Goal: Task Accomplishment & Management: Manage account settings

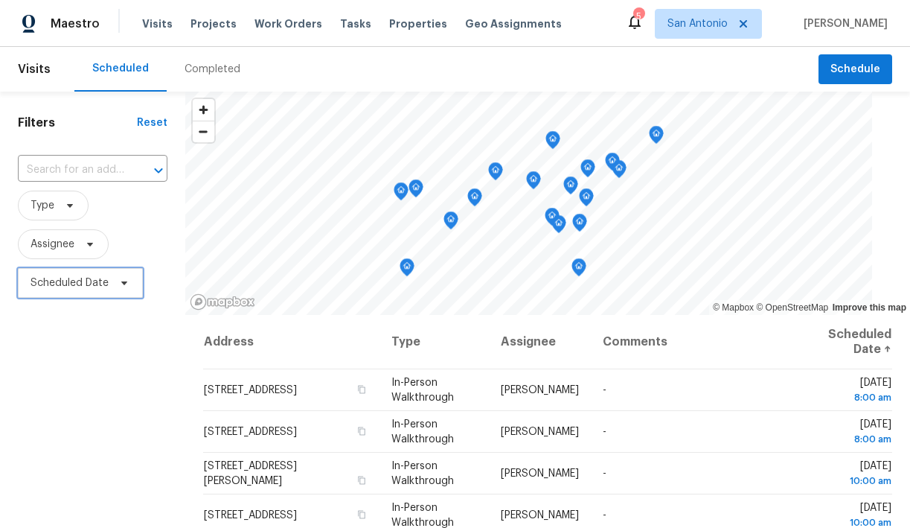
click at [130, 283] on span "Scheduled Date" at bounding box center [80, 283] width 125 height 30
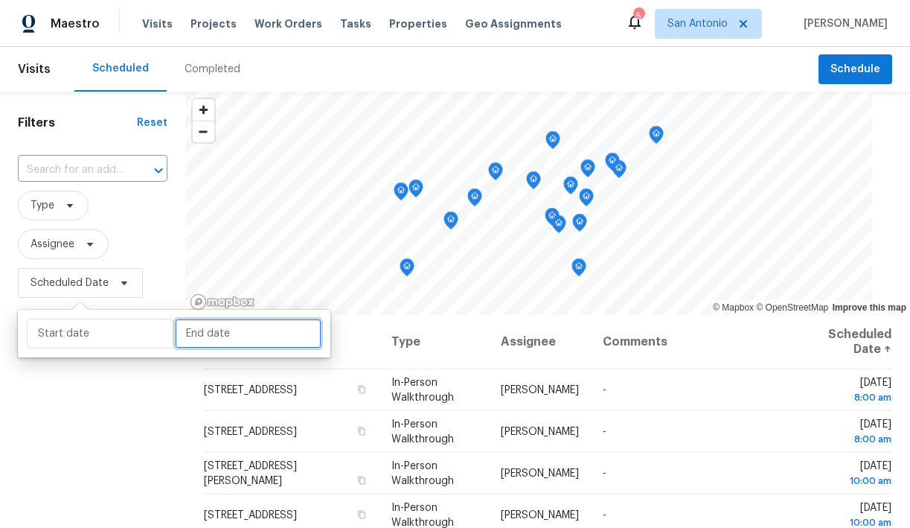
click at [203, 342] on input "text" at bounding box center [248, 334] width 147 height 30
select select "7"
select select "2025"
select select "8"
select select "2025"
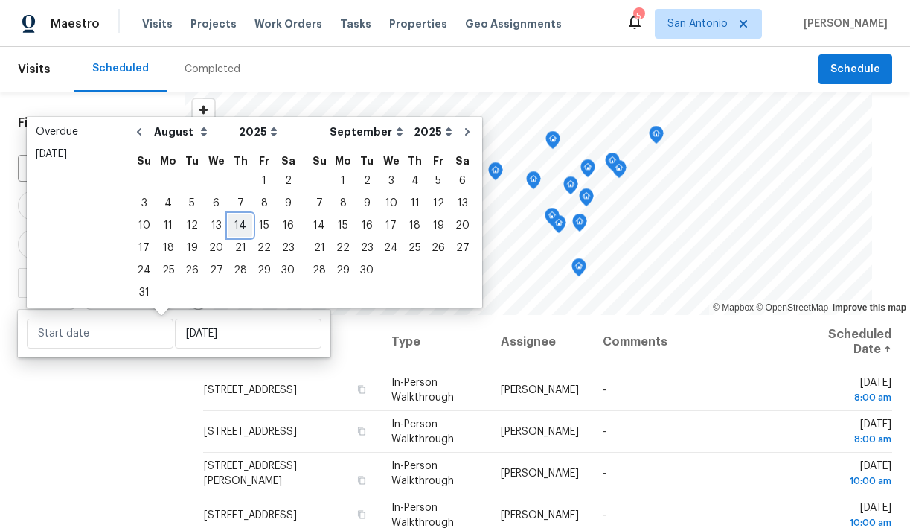
click at [236, 225] on div "14" at bounding box center [240, 225] width 24 height 21
type input "Thu, Aug 14"
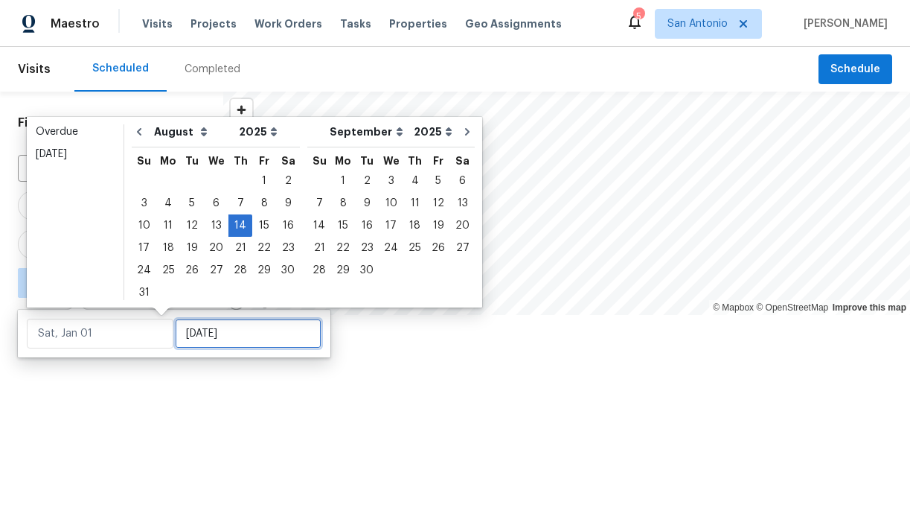
type input "Thu, Aug 14"
type input "Wed, Aug 27"
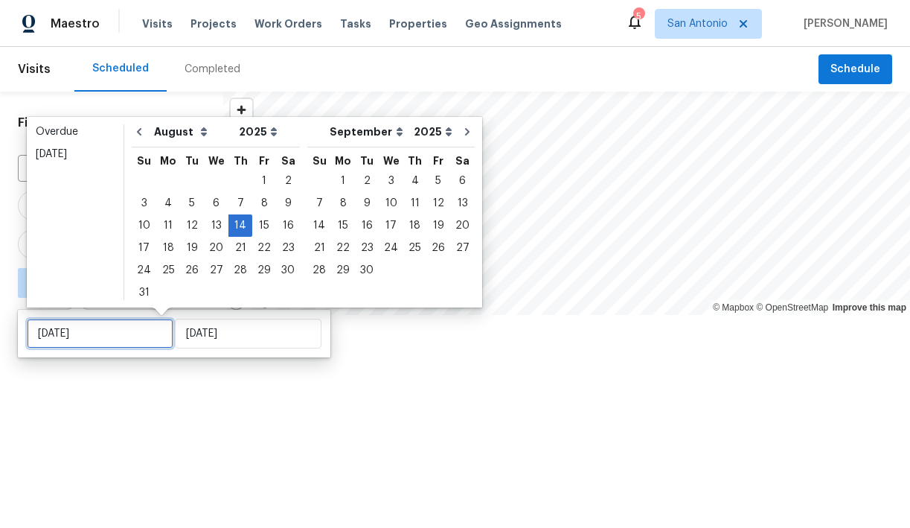
type input "Thu, Aug 14"
click at [150, 412] on div at bounding box center [455, 264] width 910 height 528
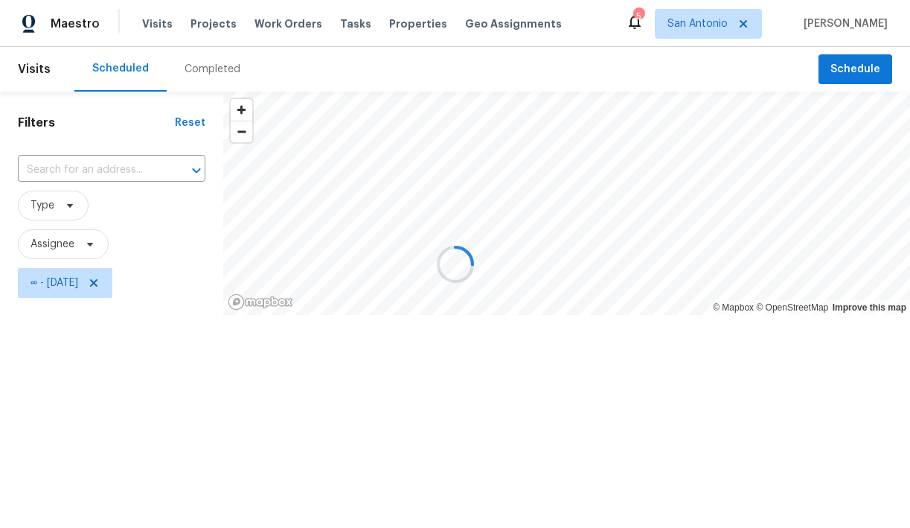
click at [91, 242] on div at bounding box center [455, 264] width 910 height 528
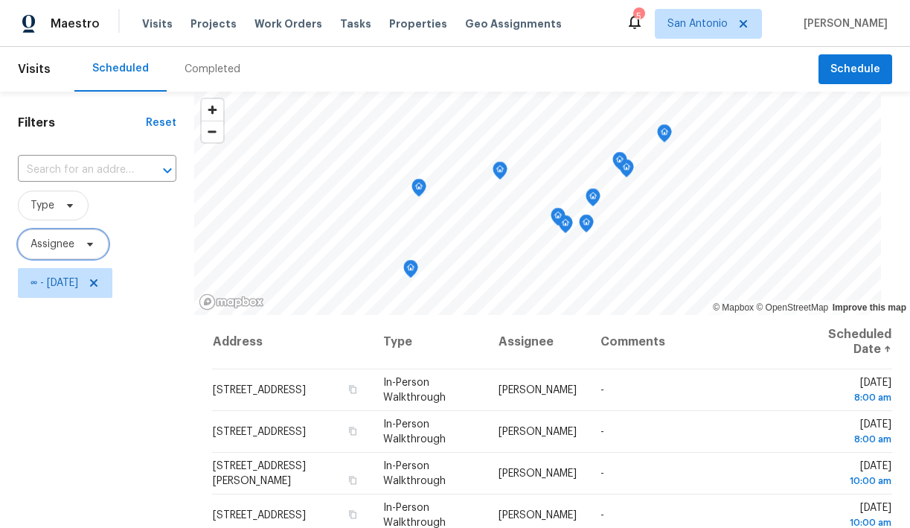
click at [75, 245] on span "Assignee" at bounding box center [63, 244] width 91 height 30
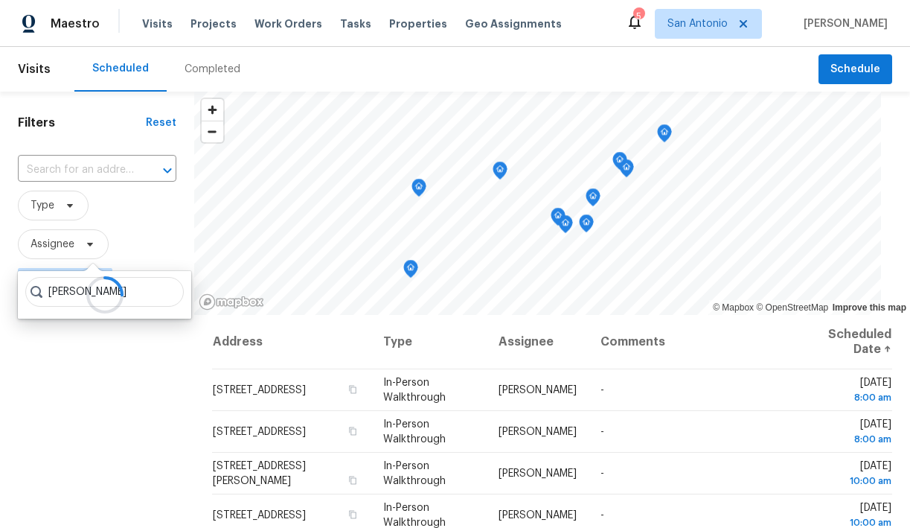
type input "chris fuentes"
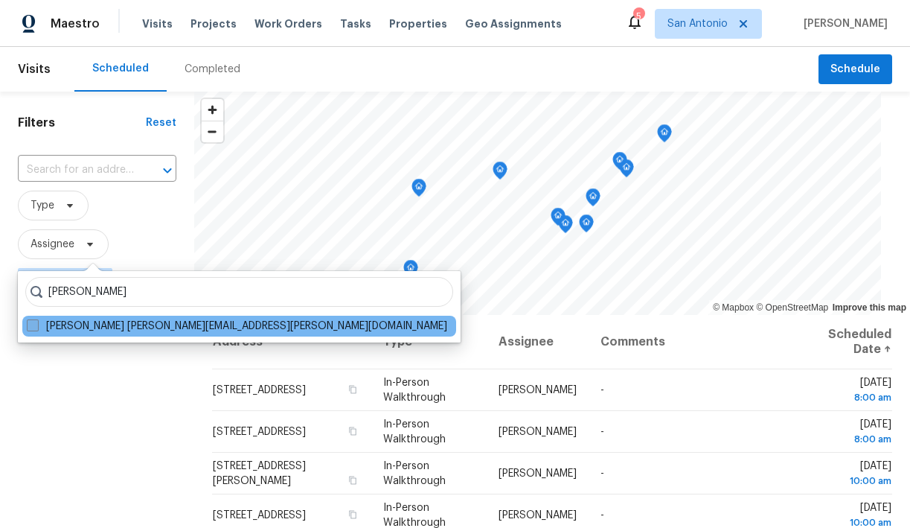
click at [80, 324] on label "Chris Fuentes chris.fuentes@opendoor.com" at bounding box center [237, 326] width 421 height 15
click at [36, 324] on input "Chris Fuentes chris.fuentes@opendoor.com" at bounding box center [32, 324] width 10 height 10
checkbox input "true"
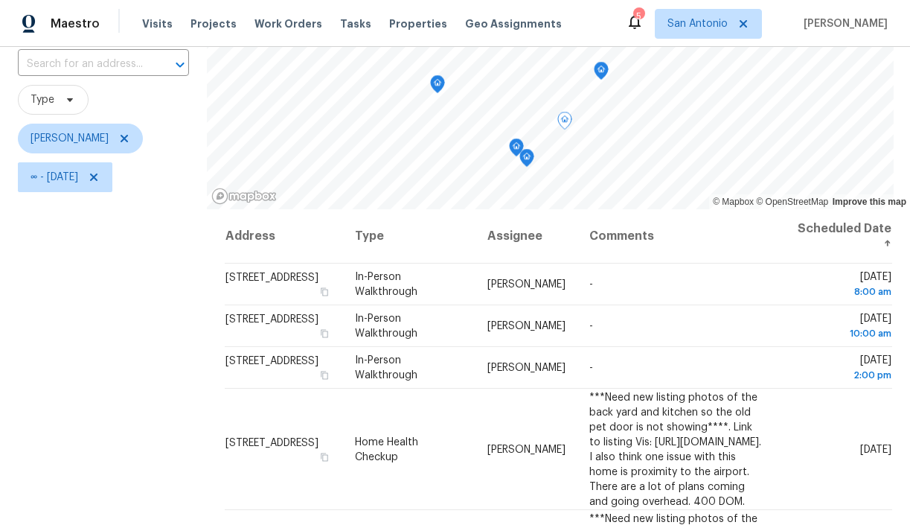
scroll to position [104, 0]
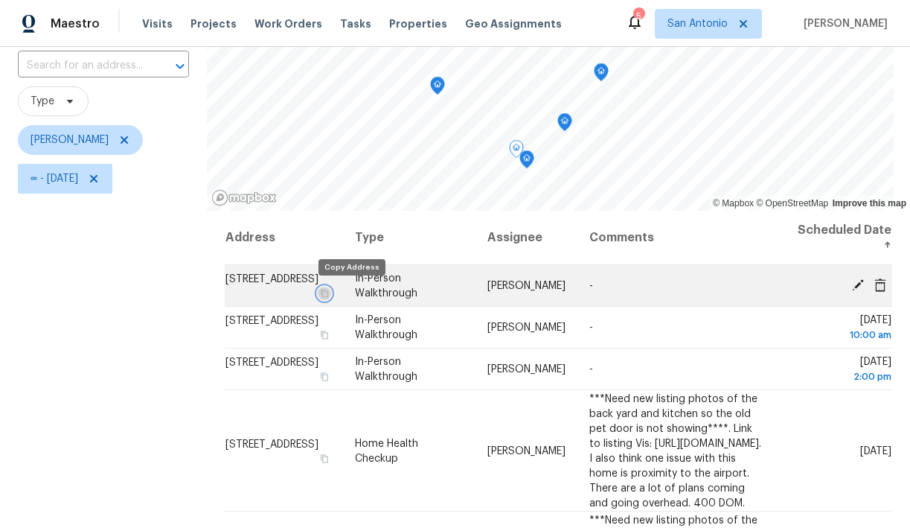
click at [328, 292] on icon "button" at bounding box center [324, 293] width 7 height 8
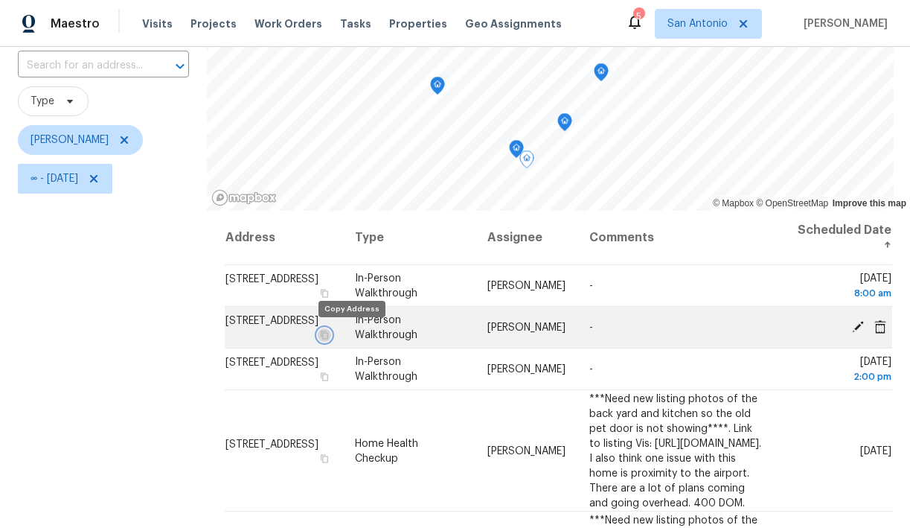
click at [329, 336] on icon "button" at bounding box center [324, 334] width 9 height 9
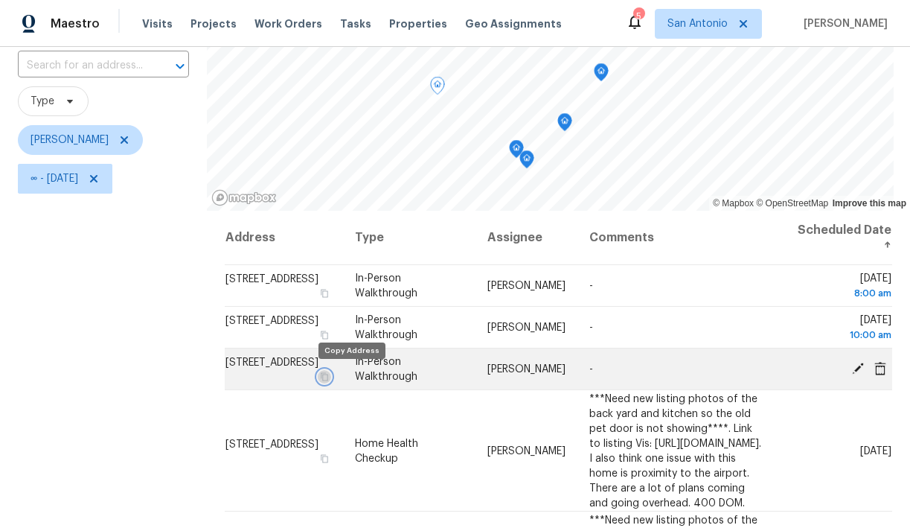
click at [329, 378] on icon "button" at bounding box center [324, 376] width 9 height 9
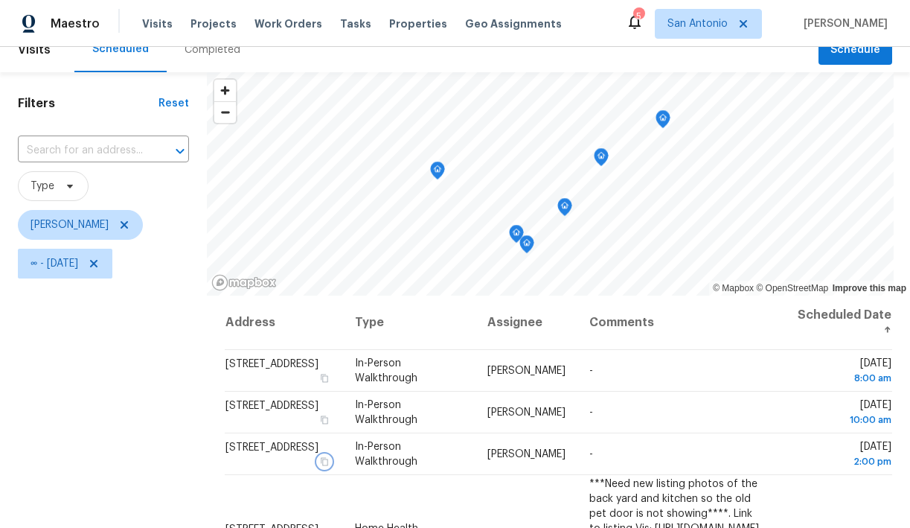
scroll to position [25, 0]
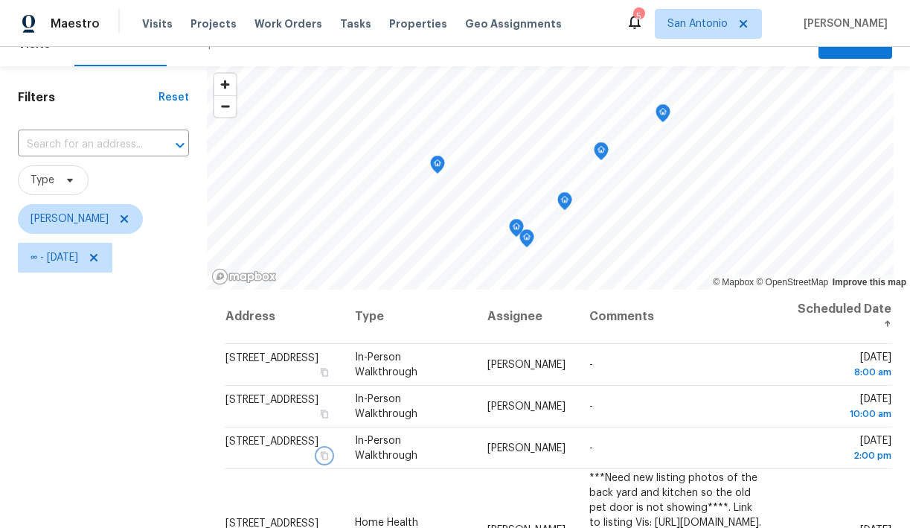
click at [564, 200] on icon "Map marker" at bounding box center [564, 201] width 1 height 2
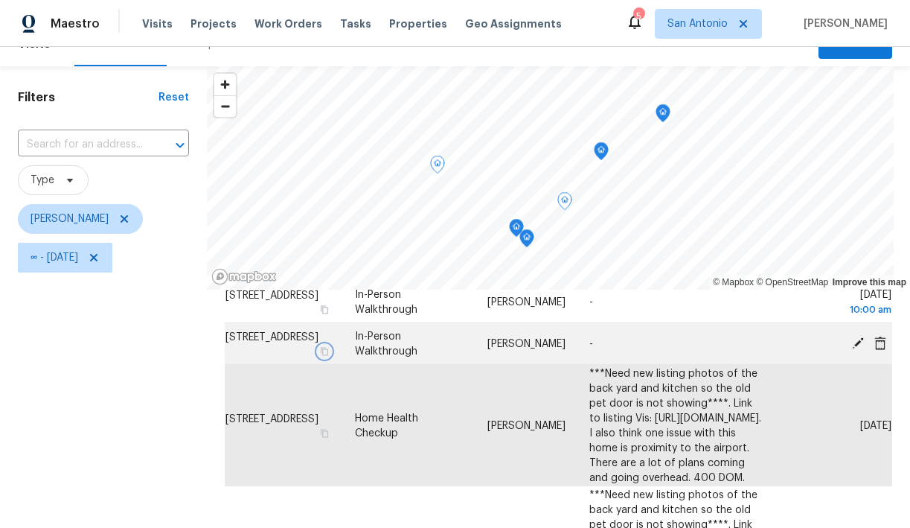
scroll to position [105, 0]
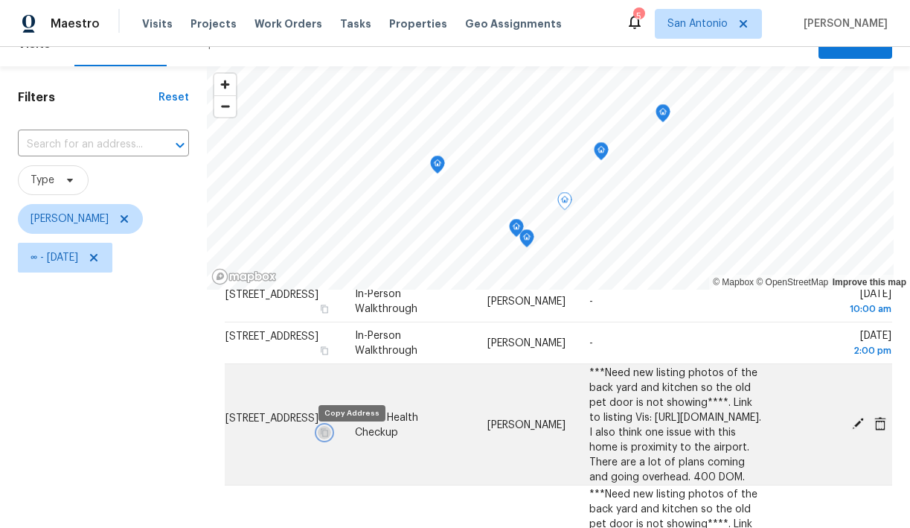
click at [329, 436] on icon "button" at bounding box center [324, 431] width 9 height 9
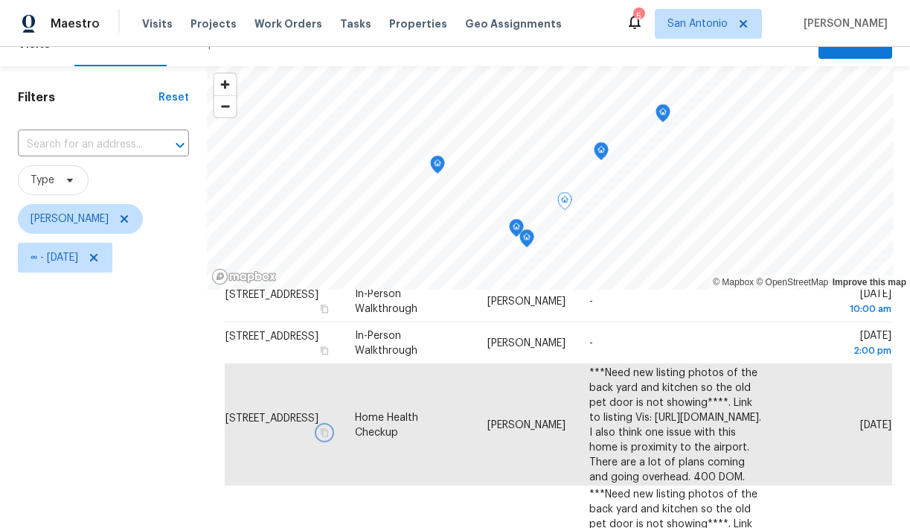
click at [656, 112] on icon "Map marker" at bounding box center [662, 113] width 13 height 17
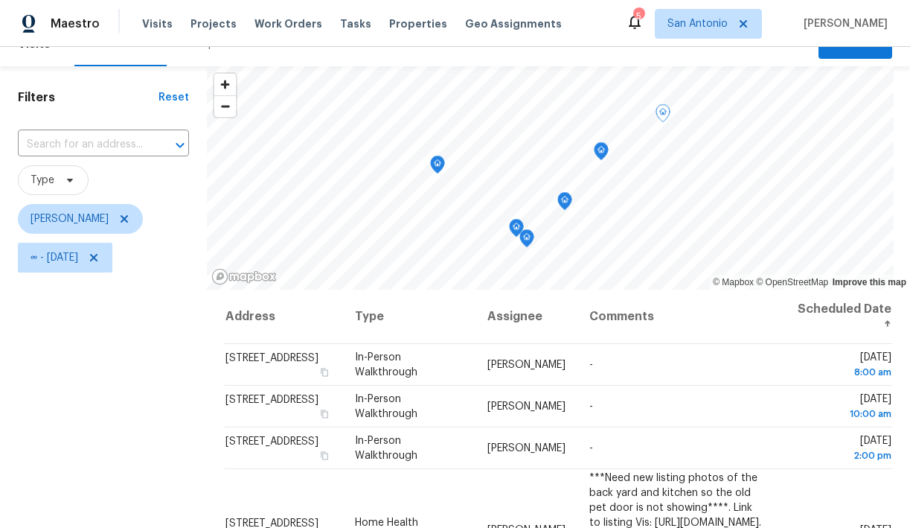
scroll to position [0, 0]
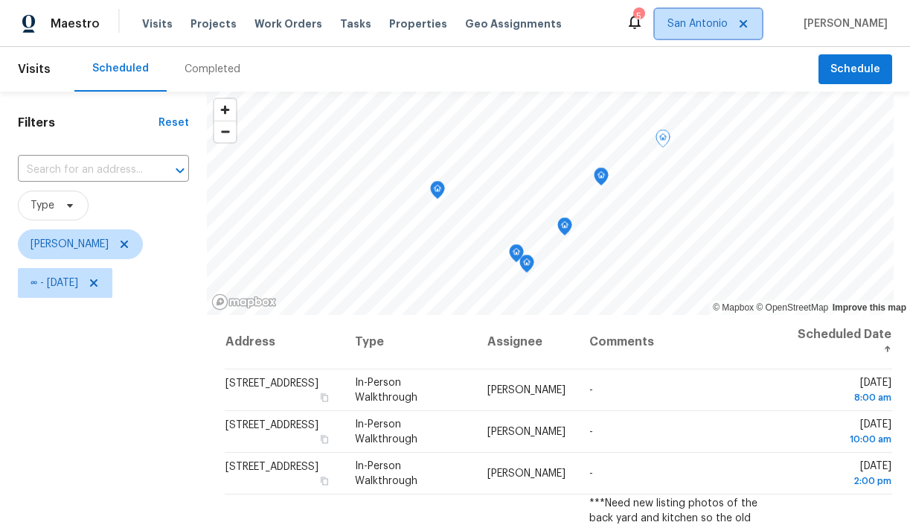
click at [728, 16] on span "San Antonio" at bounding box center [698, 23] width 60 height 15
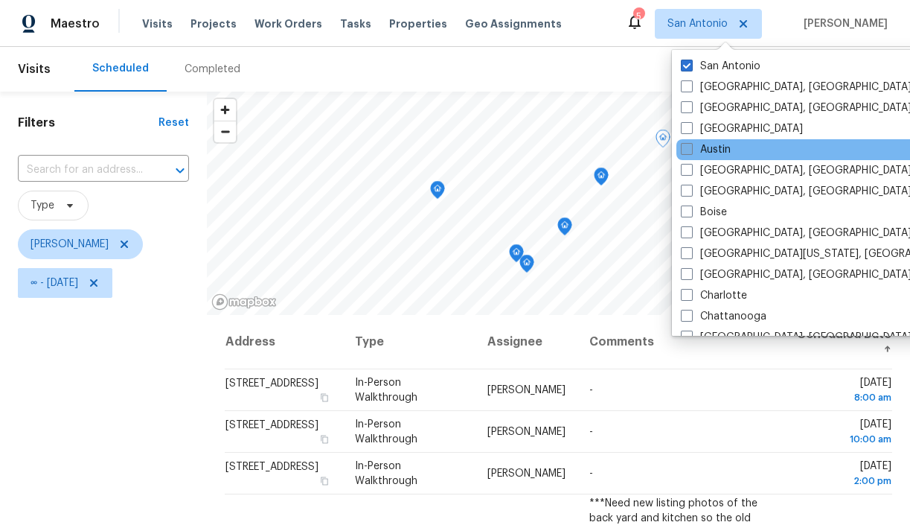
click at [708, 150] on label "Austin" at bounding box center [706, 149] width 50 height 15
click at [691, 150] on input "Austin" at bounding box center [686, 147] width 10 height 10
checkbox input "true"
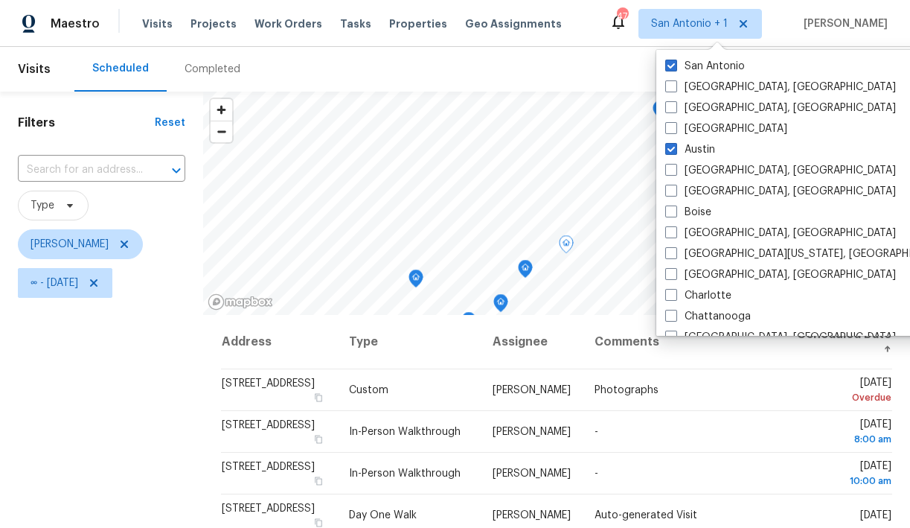
click at [165, 366] on div "Filters Reset ​ Type Chris Fuentes ∞ - Thu, Aug 14" at bounding box center [101, 414] width 203 height 645
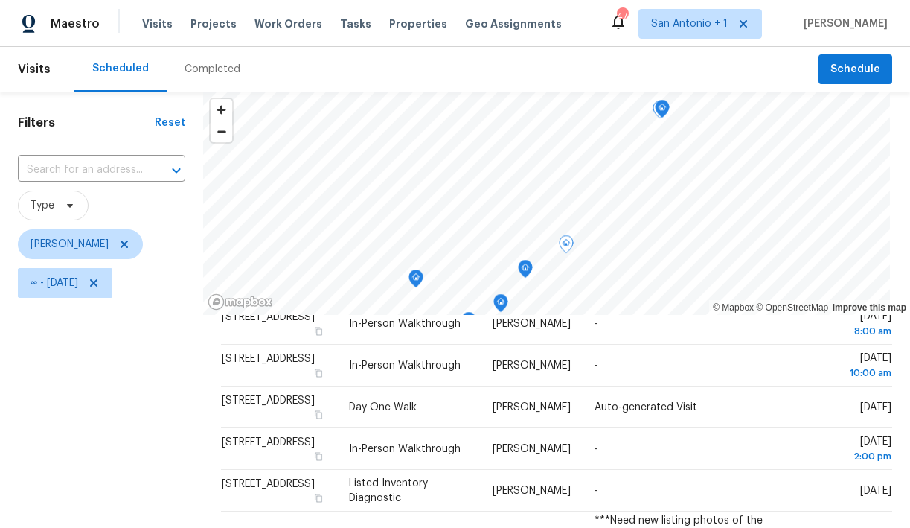
scroll to position [112, 0]
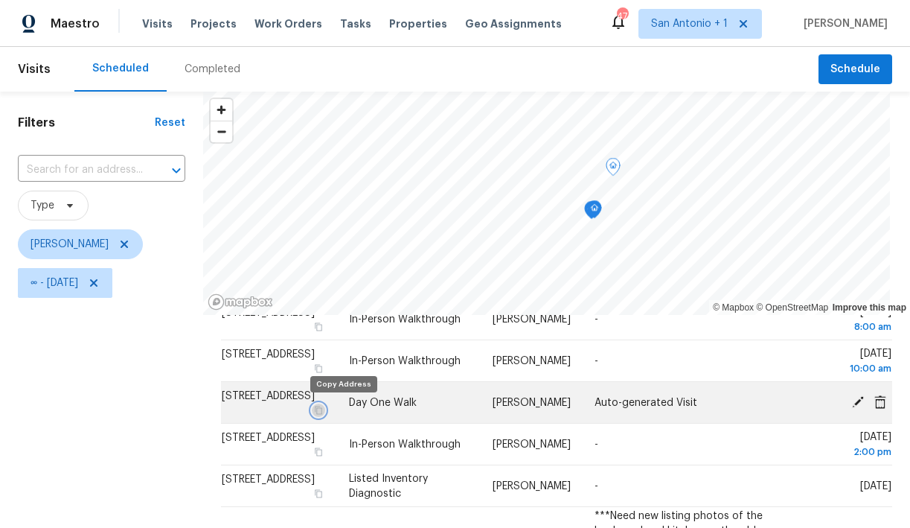
click at [323, 409] on icon "button" at bounding box center [318, 410] width 9 height 9
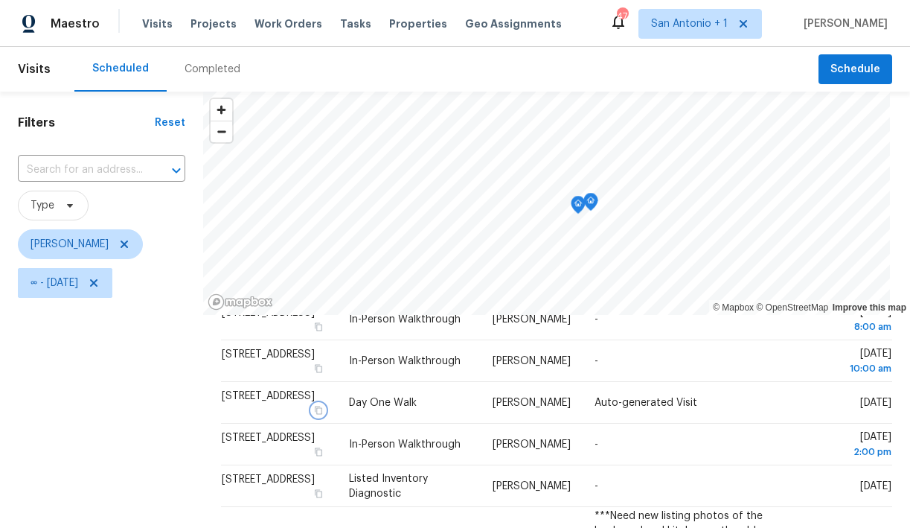
click at [572, 206] on icon "Map marker" at bounding box center [578, 204] width 13 height 17
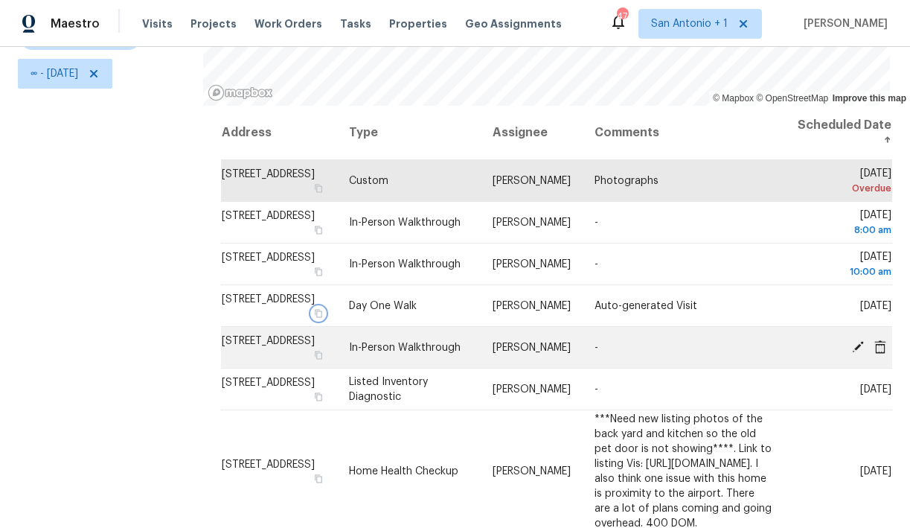
scroll to position [0, 0]
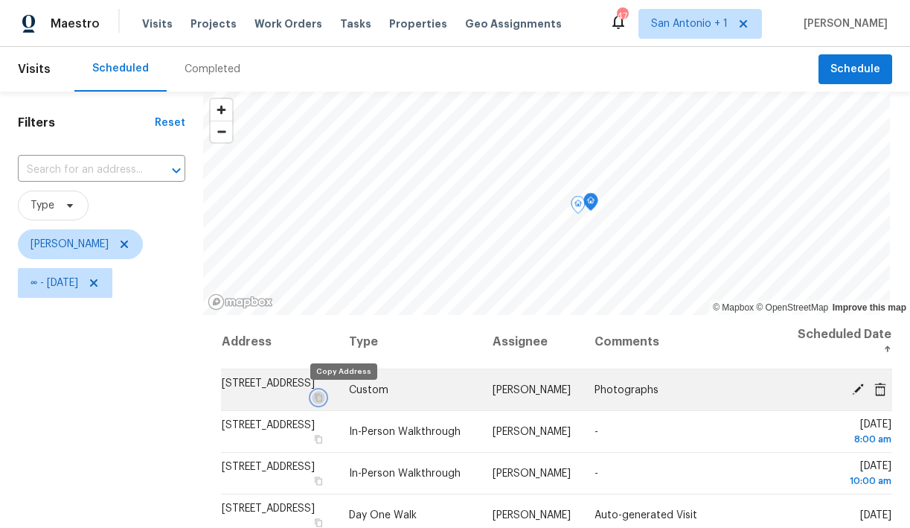
click at [323, 396] on icon "button" at bounding box center [318, 397] width 9 height 9
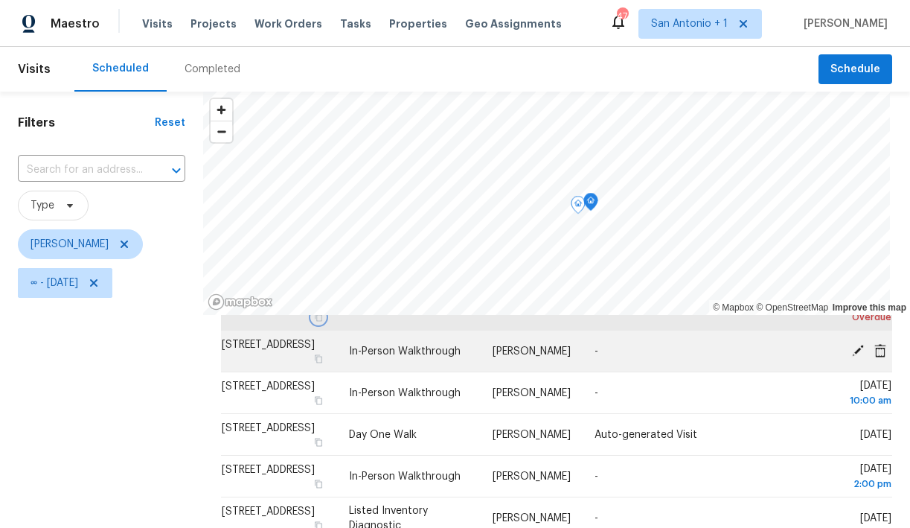
scroll to position [82, 0]
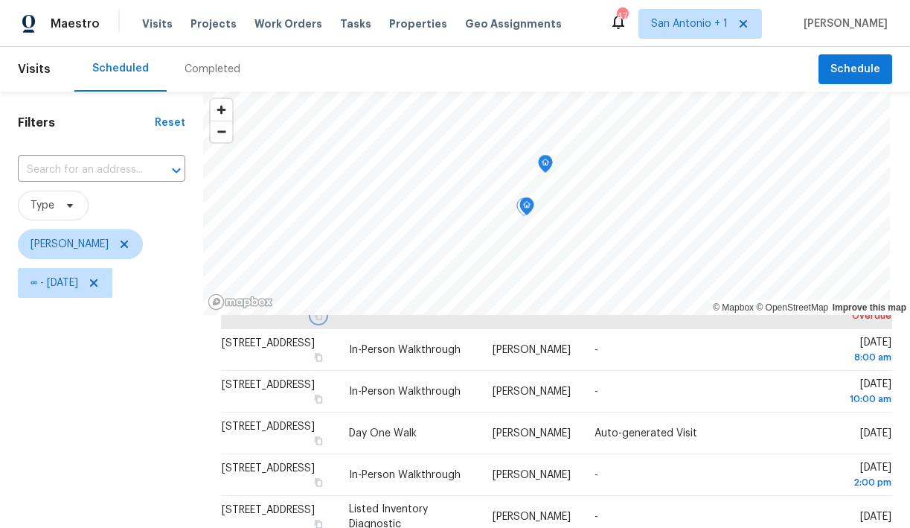
click at [539, 162] on icon "Map marker" at bounding box center [545, 164] width 13 height 17
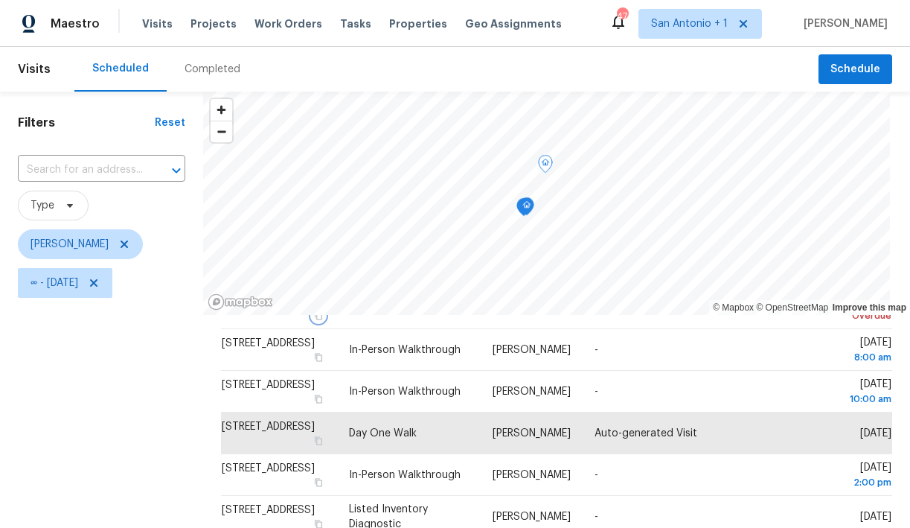
click at [526, 207] on icon "Map marker" at bounding box center [526, 206] width 1 height 2
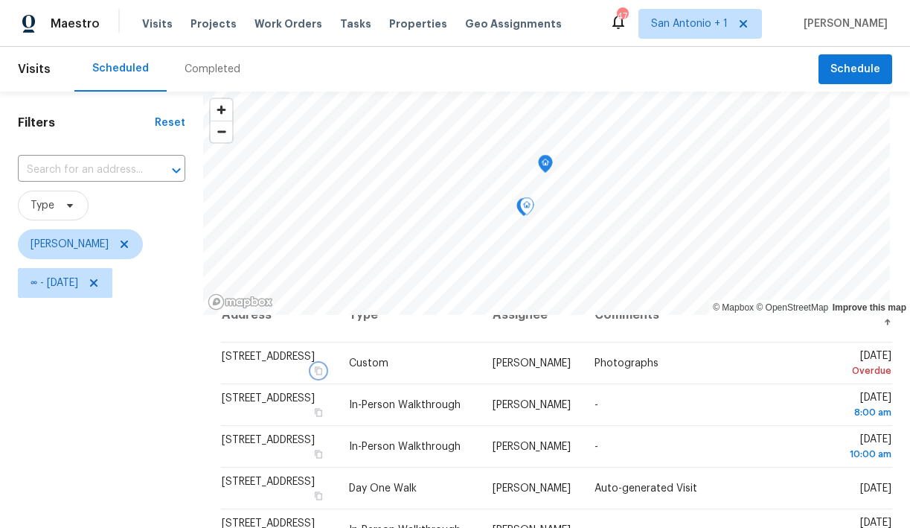
scroll to position [17, 0]
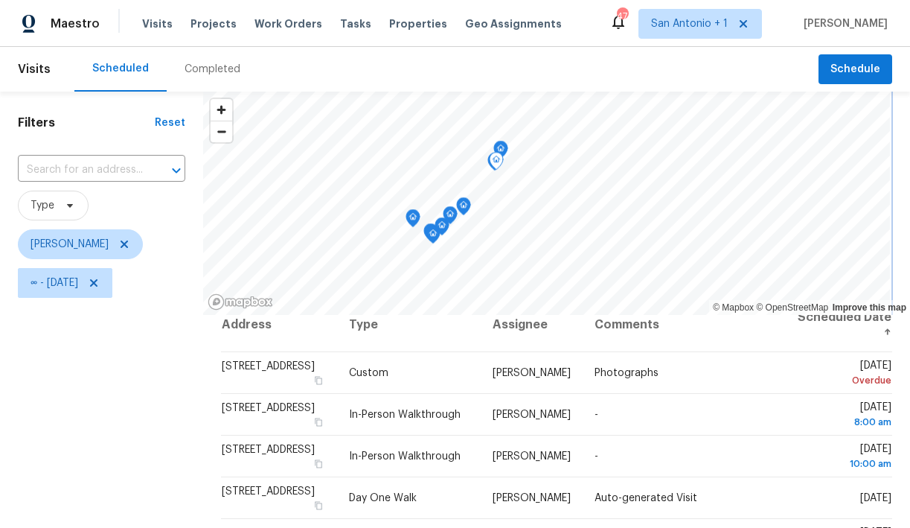
click at [406, 217] on icon "Map marker" at bounding box center [412, 218] width 13 height 17
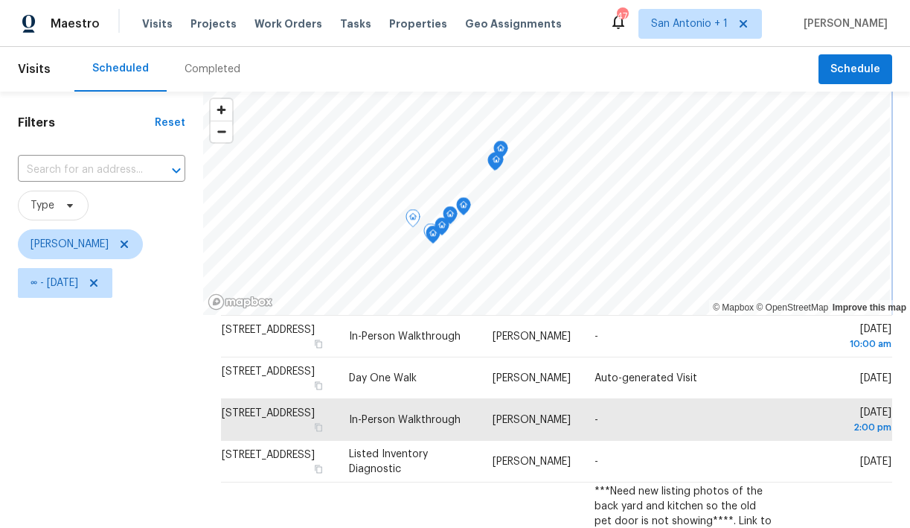
scroll to position [138, 0]
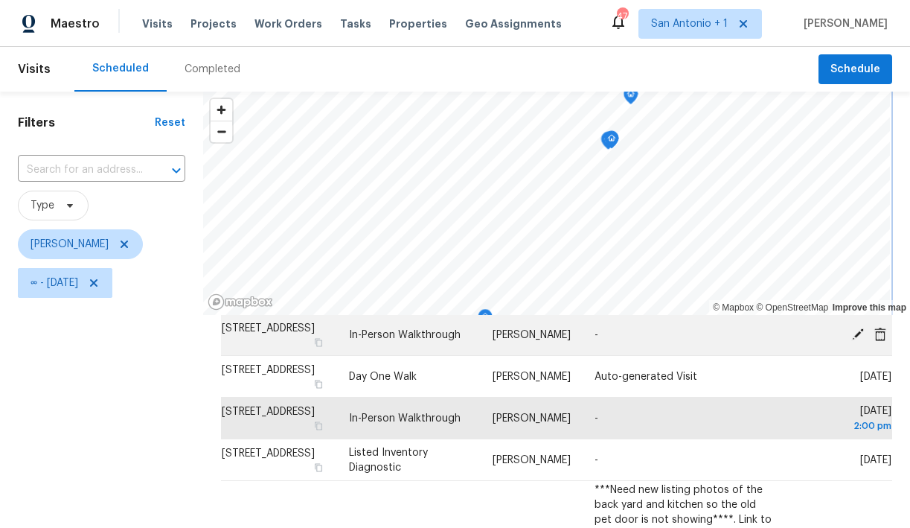
click at [523, 319] on div "© Mapbox © OpenStreetMap Improve this map Address Type Assignee Comments Schedu…" at bounding box center [556, 414] width 707 height 645
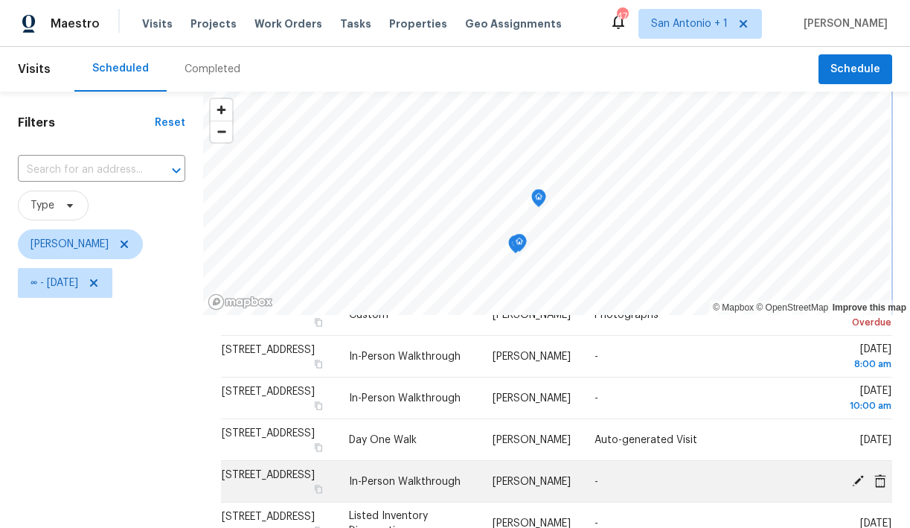
scroll to position [0, 0]
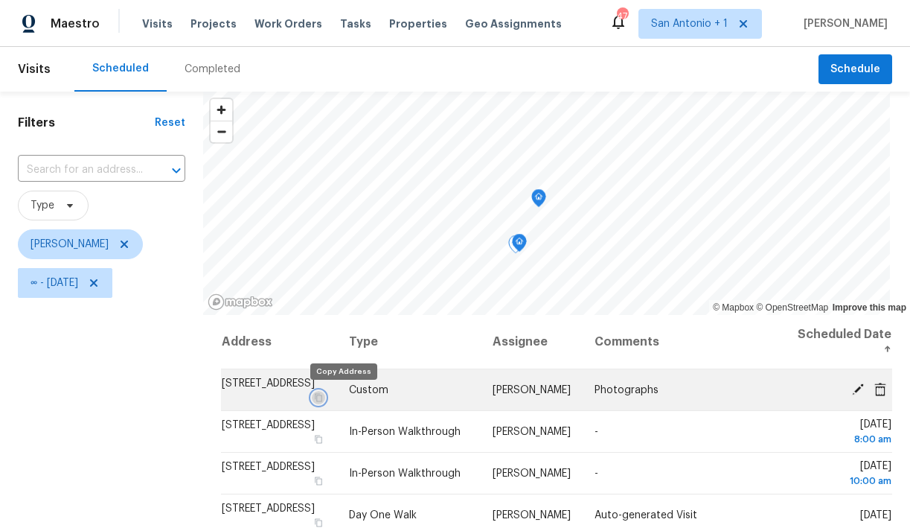
click at [323, 395] on icon "button" at bounding box center [318, 397] width 9 height 9
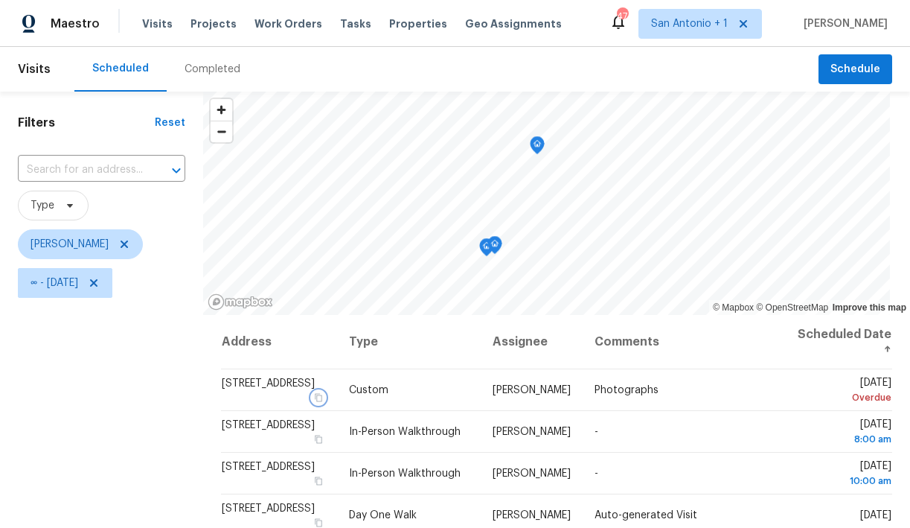
click at [488, 245] on icon "Map marker" at bounding box center [494, 245] width 13 height 17
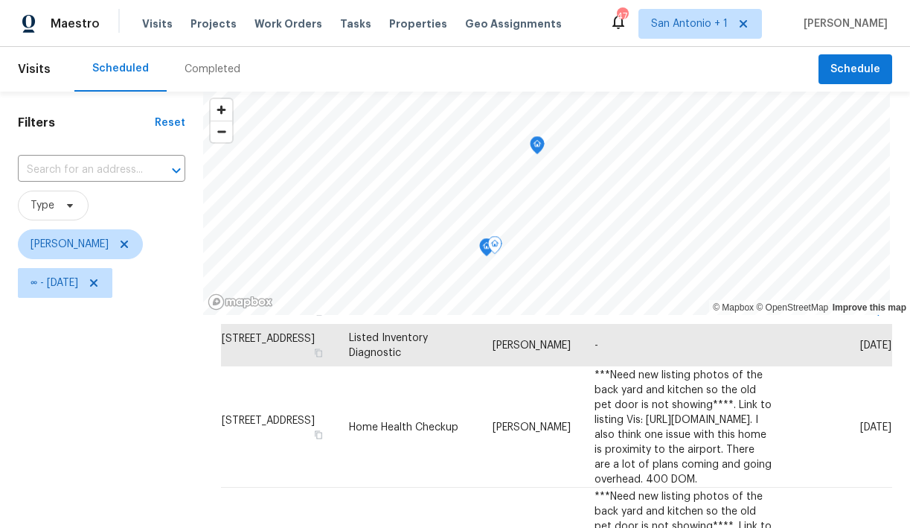
scroll to position [185, 0]
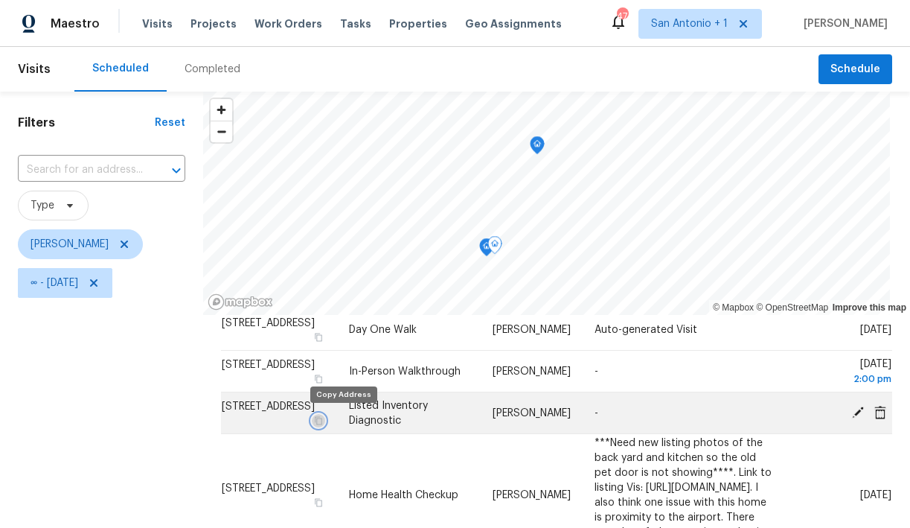
click at [323, 421] on icon "button" at bounding box center [318, 420] width 9 height 9
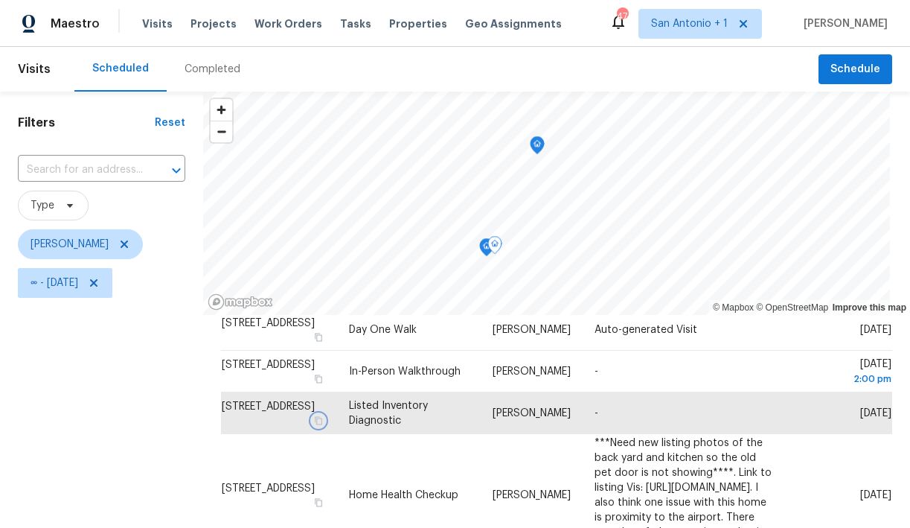
click at [531, 145] on icon "Map marker" at bounding box center [537, 145] width 13 height 17
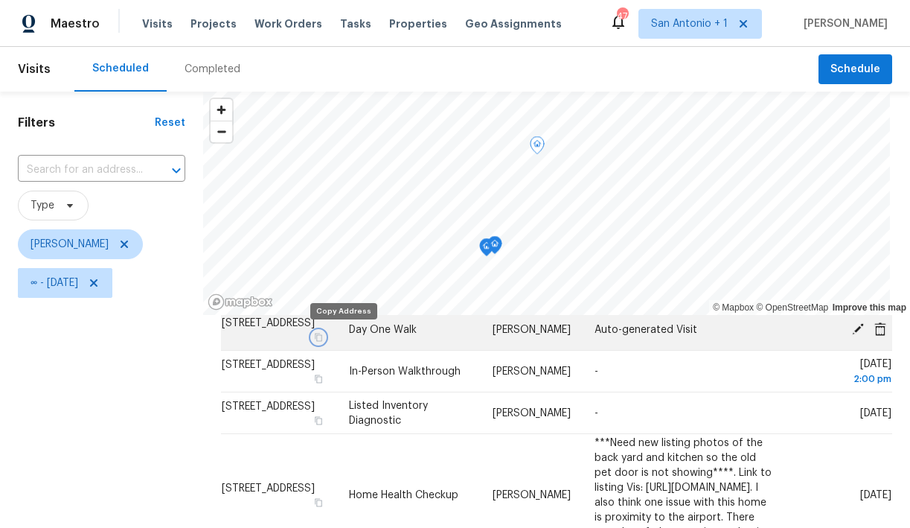
click at [323, 336] on icon "button" at bounding box center [318, 337] width 9 height 9
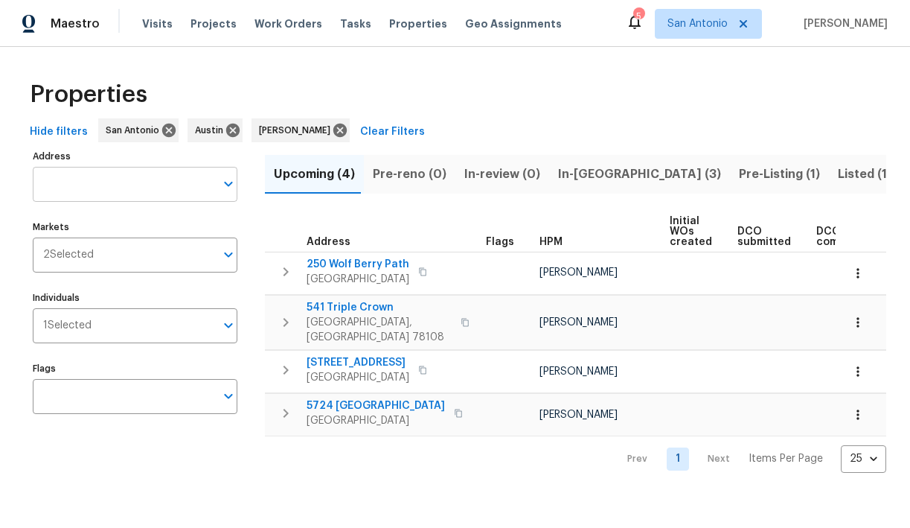
click at [111, 184] on input "Address" at bounding box center [124, 184] width 182 height 35
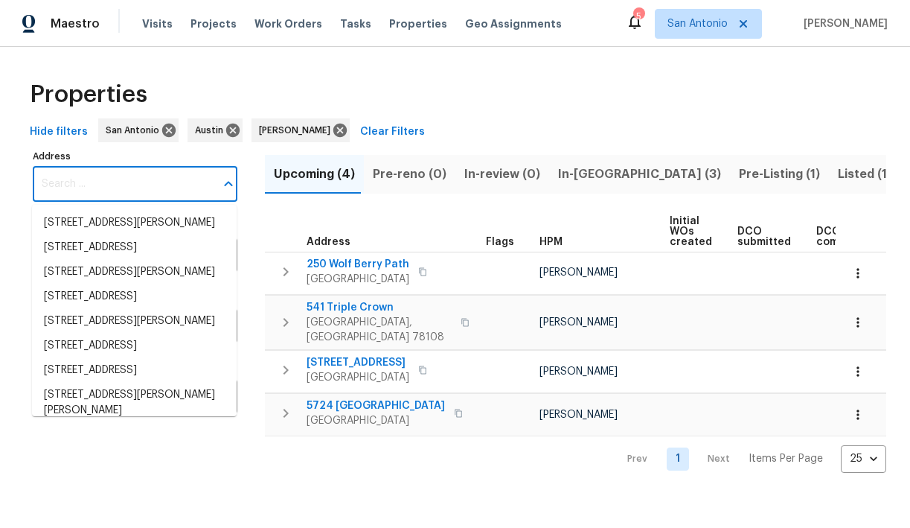
paste input "[STREET_ADDRESS]"
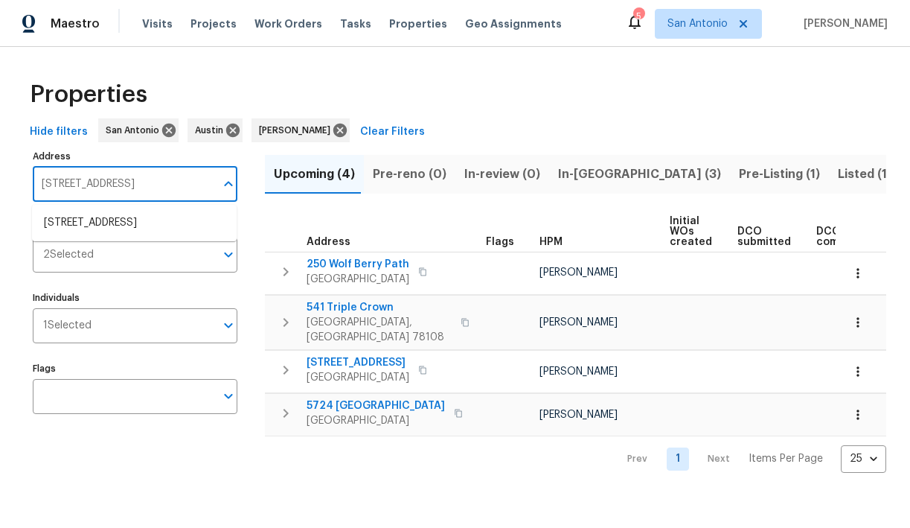
type input "[STREET_ADDRESS]"
click at [462, 220] on th "Address" at bounding box center [372, 231] width 215 height 41
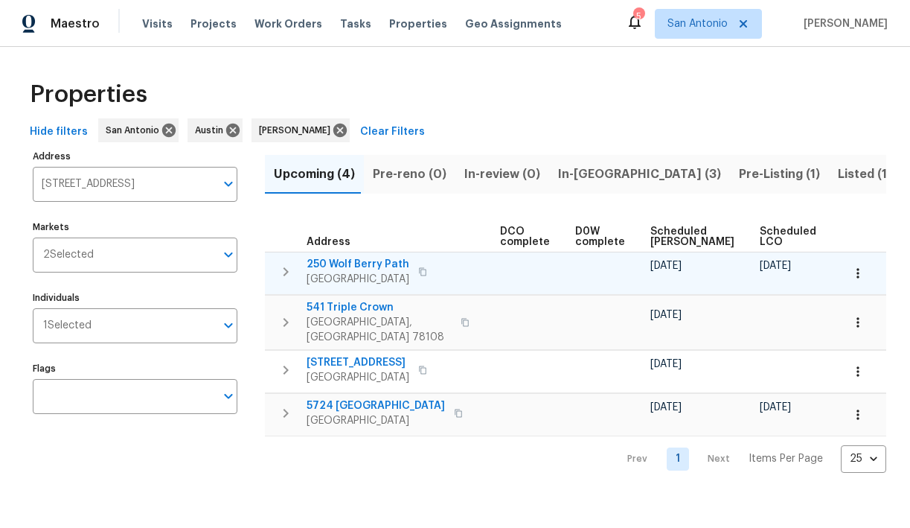
scroll to position [0, 325]
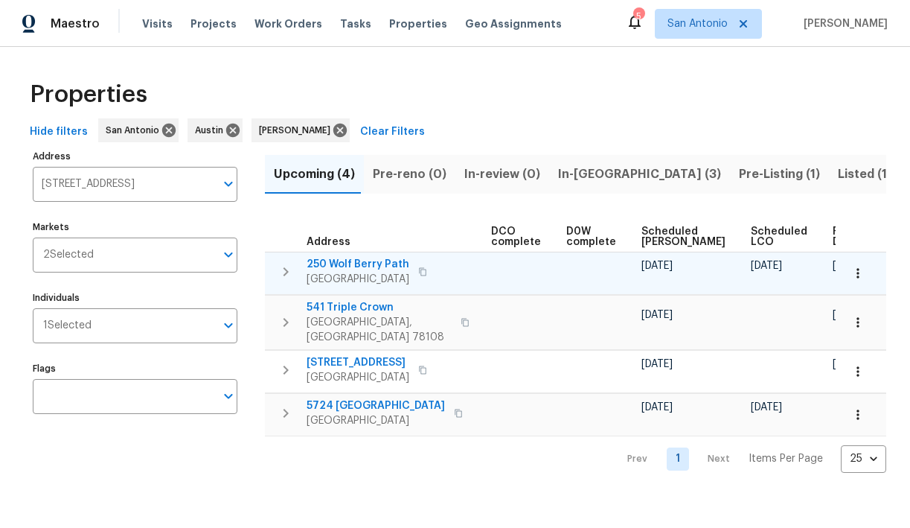
click at [860, 268] on icon "button" at bounding box center [858, 273] width 15 height 15
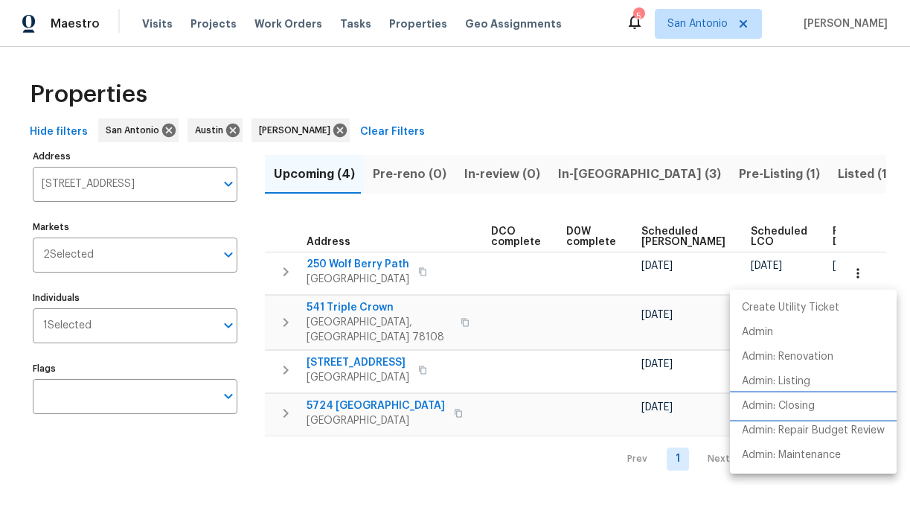
click at [795, 409] on p "Admin: Closing" at bounding box center [778, 406] width 73 height 16
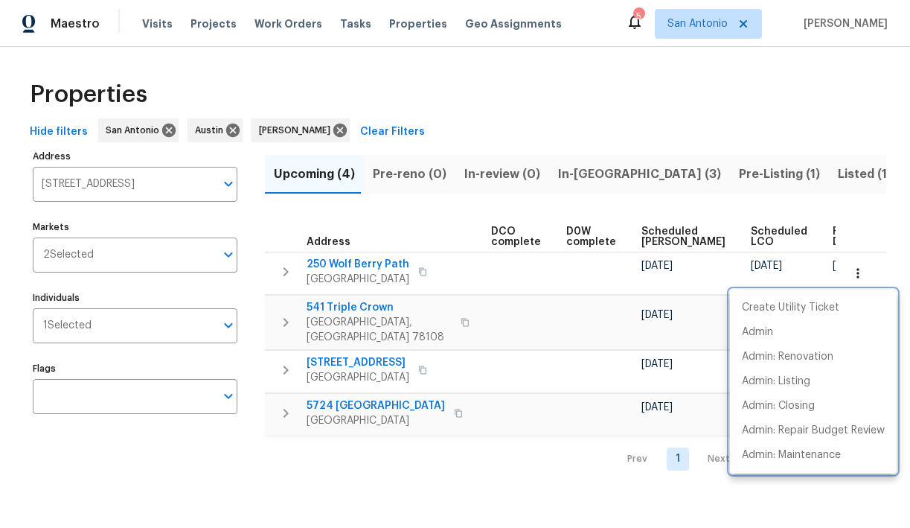
click at [411, 217] on div at bounding box center [455, 264] width 910 height 528
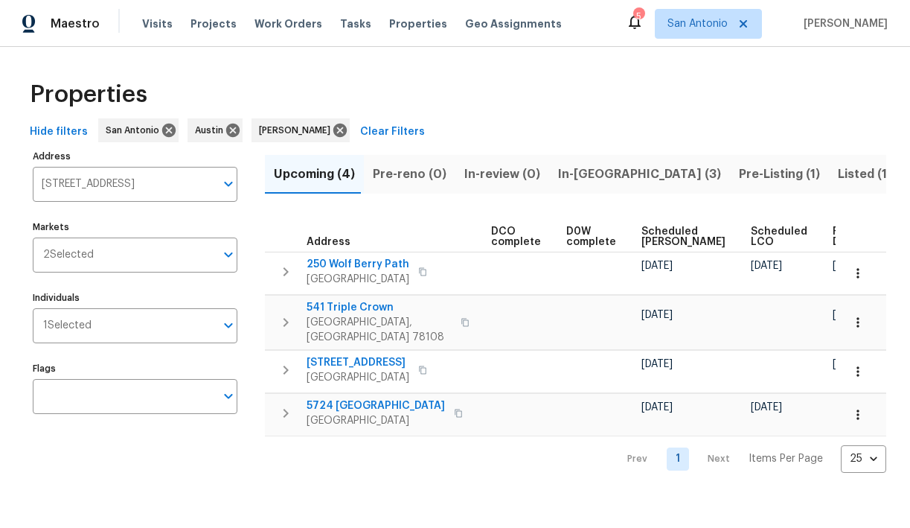
click at [570, 174] on span "In-reno (3)" at bounding box center [639, 174] width 163 height 21
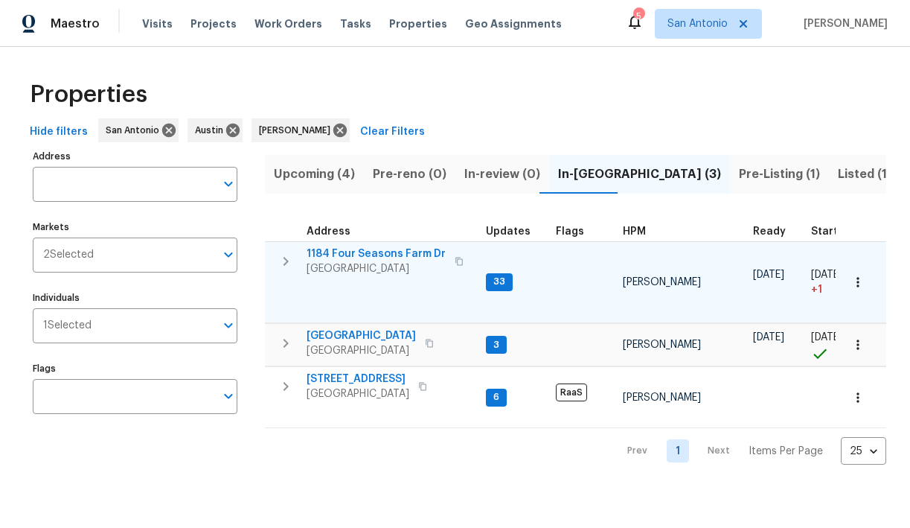
click at [377, 251] on span "1184 Four Seasons Farm Dr" at bounding box center [376, 253] width 139 height 15
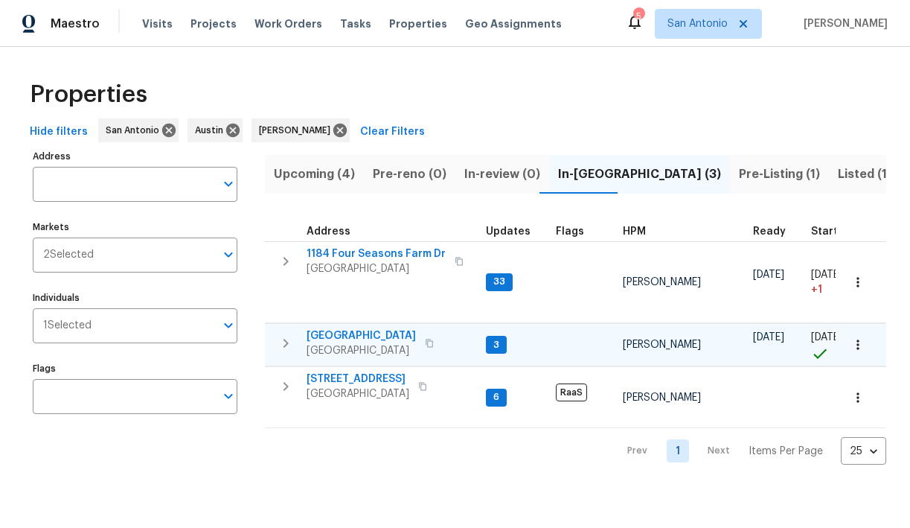
click at [363, 336] on span "124 Blossom Valley Strm" at bounding box center [361, 335] width 109 height 15
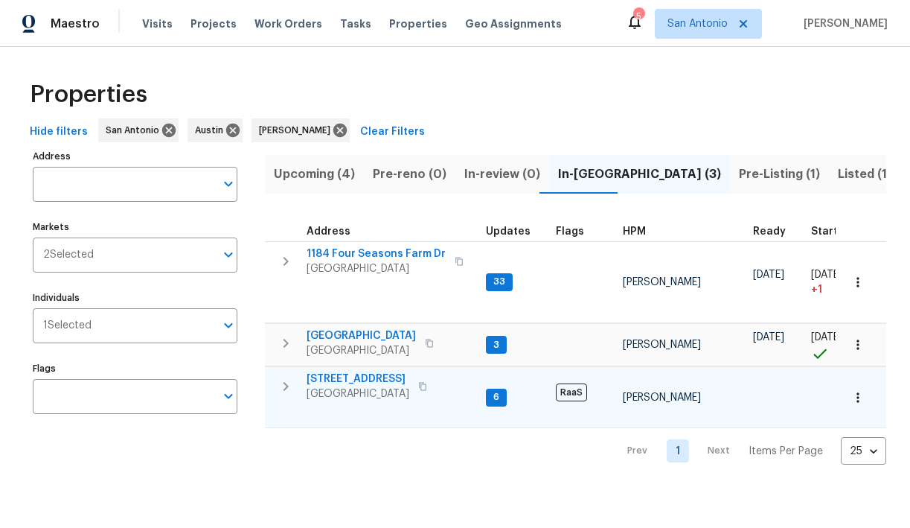
click at [345, 380] on span "[STREET_ADDRESS]" at bounding box center [358, 378] width 103 height 15
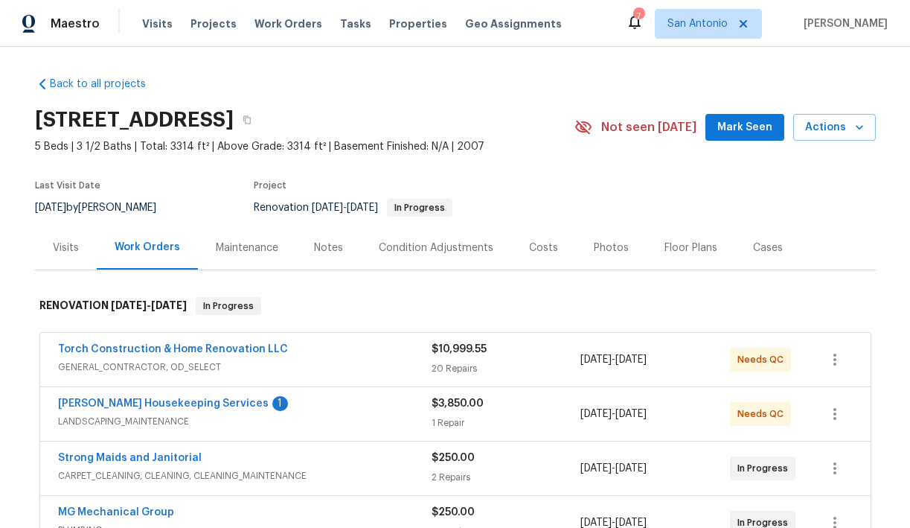
click at [752, 142] on div "1184 Four Seasons Farm Dr, Kyle, TX 78640 5 Beds | 3 1/2 Baths | Total: 3314 ft…" at bounding box center [455, 127] width 841 height 54
click at [749, 131] on span "Mark Seen" at bounding box center [744, 127] width 55 height 19
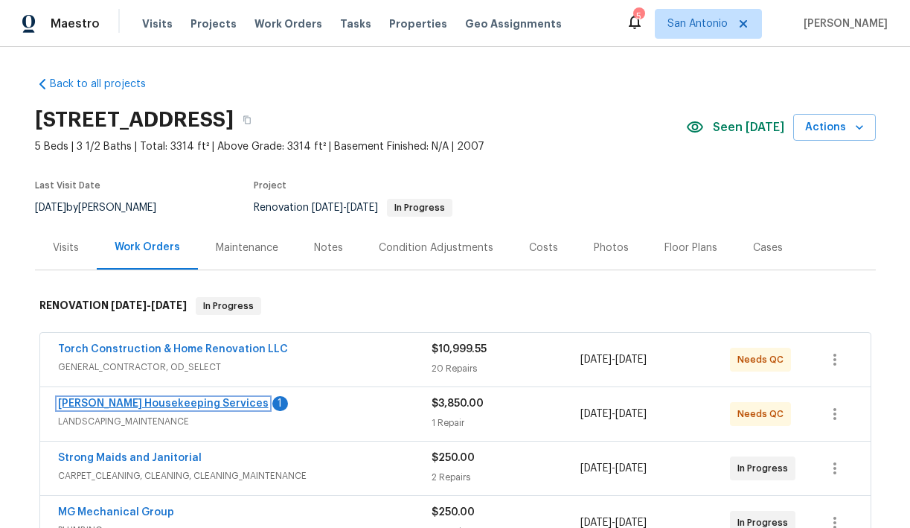
click at [169, 400] on link "Arelis Housekeeping Services" at bounding box center [163, 403] width 211 height 10
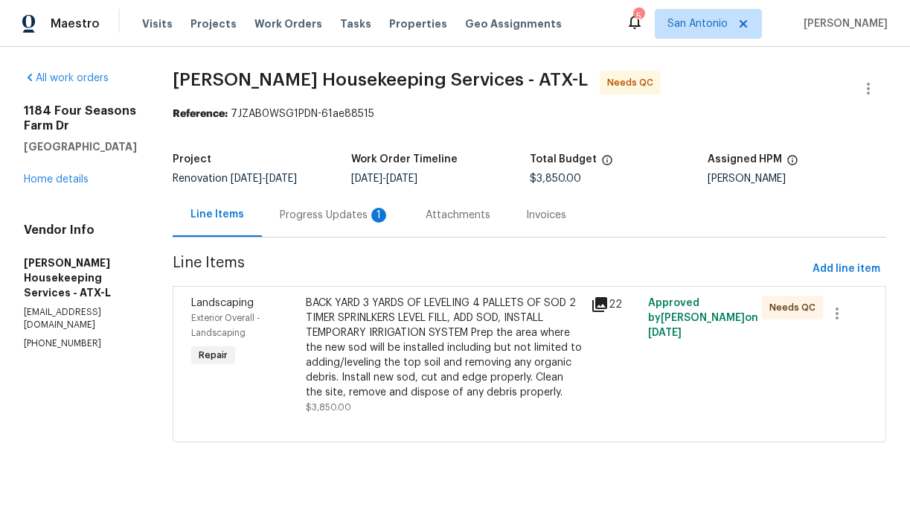
click at [336, 213] on div "Progress Updates 1" at bounding box center [335, 215] width 110 height 15
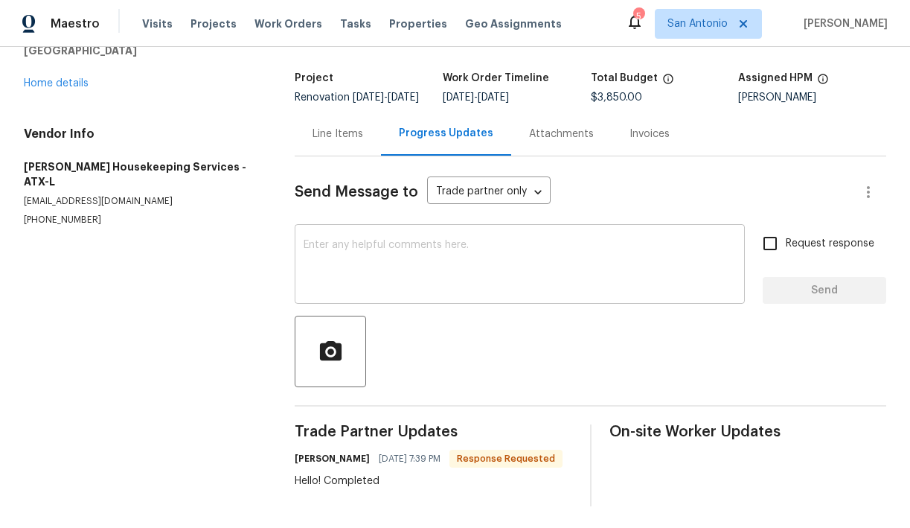
scroll to position [94, 0]
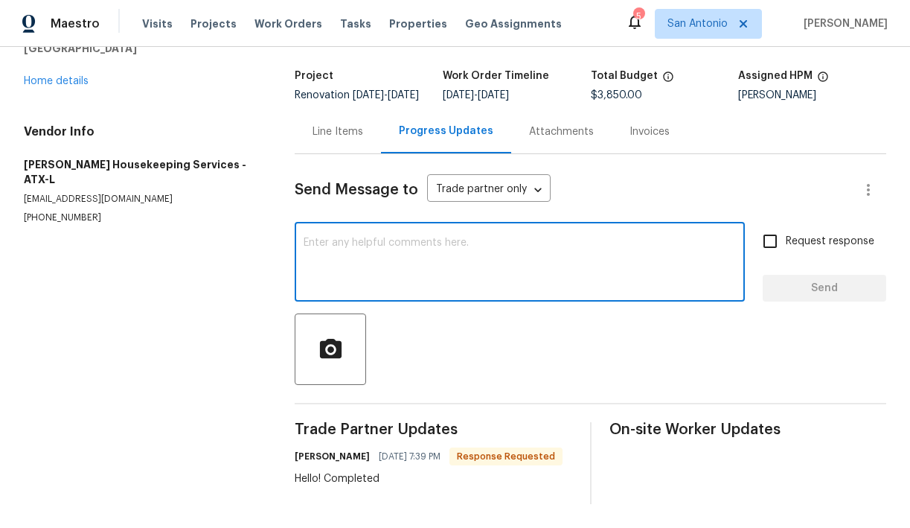
click at [433, 249] on textarea at bounding box center [520, 263] width 432 height 52
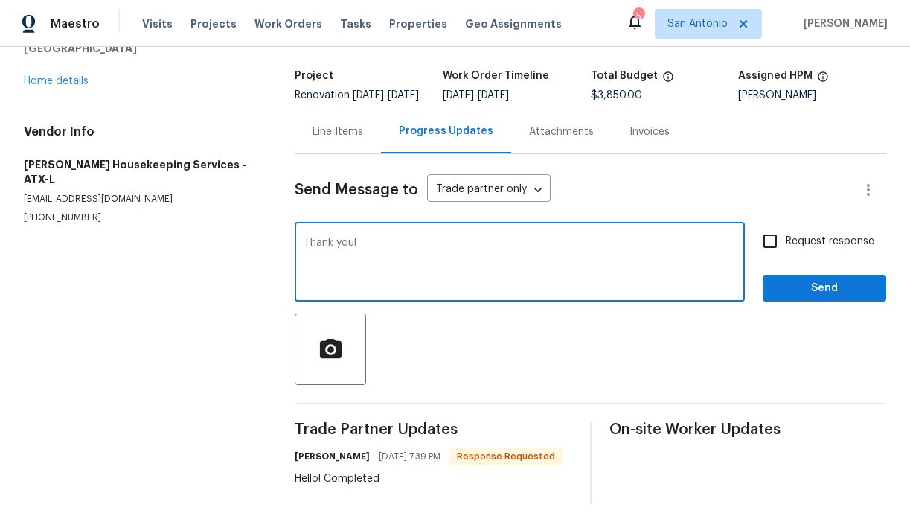
type textarea "Thank you!"
click at [816, 296] on span "Send" at bounding box center [825, 288] width 100 height 19
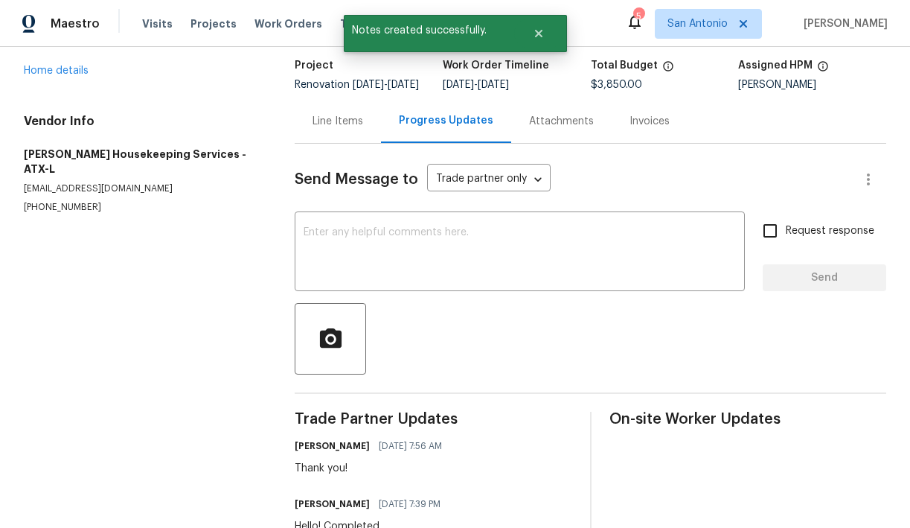
click at [330, 127] on div "Line Items" at bounding box center [338, 121] width 51 height 15
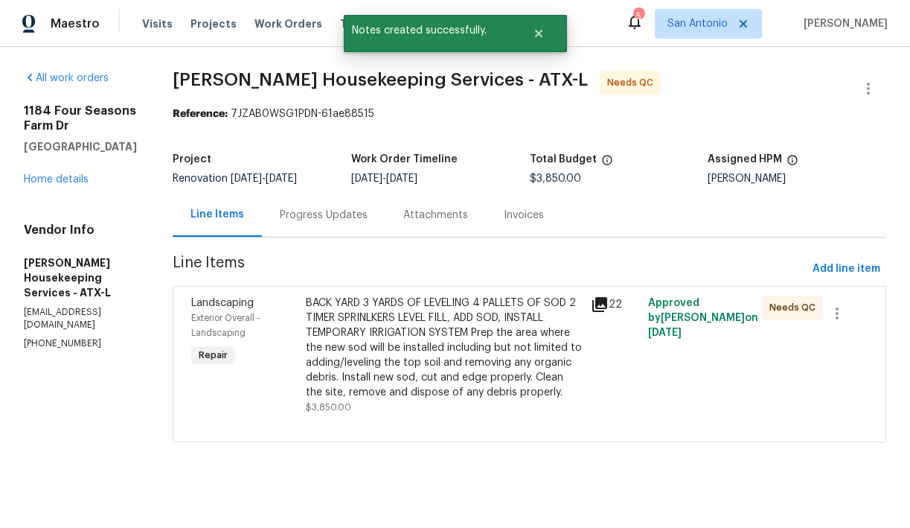
click at [397, 360] on div "BACK YARD 3 YARDS OF LEVELING 4 PALLETS OF SOD 2 TIMER SPRINLKERS LEVEL FILL, A…" at bounding box center [444, 347] width 277 height 104
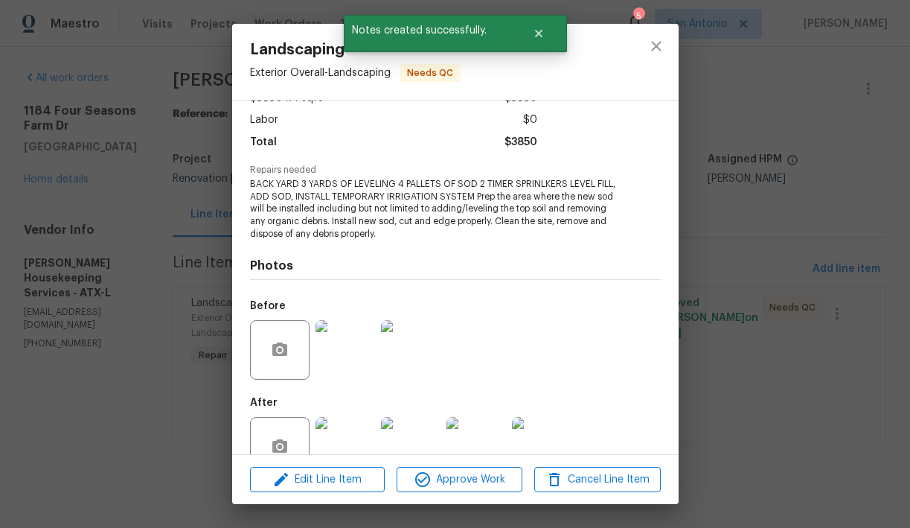
scroll to position [133, 0]
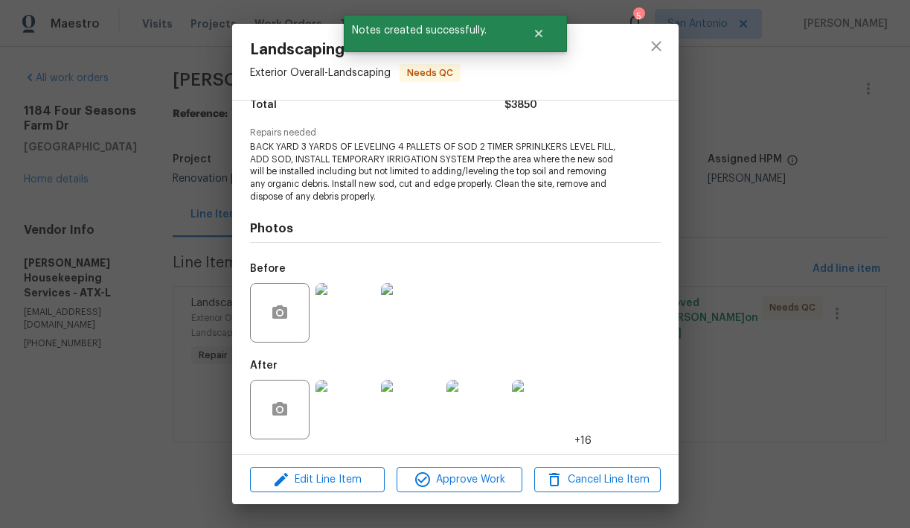
click at [357, 412] on img at bounding box center [346, 410] width 60 height 60
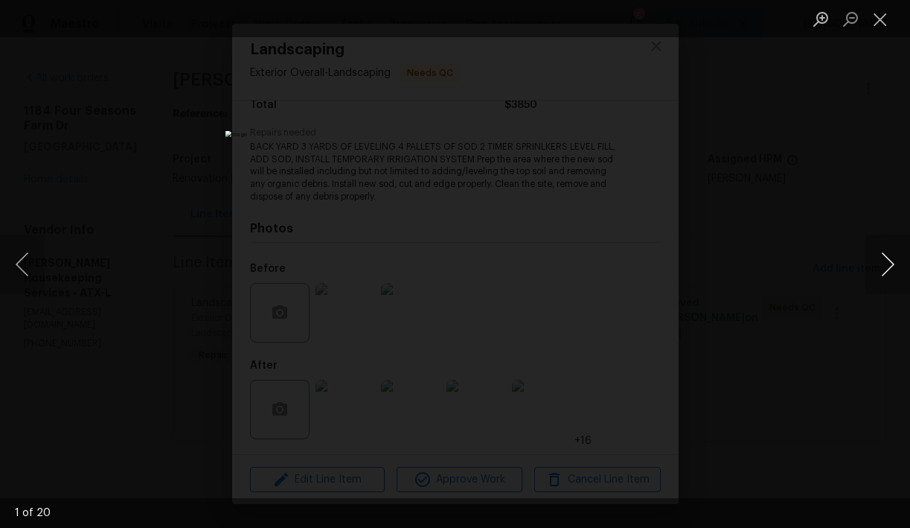
click at [888, 266] on button "Next image" at bounding box center [888, 264] width 45 height 60
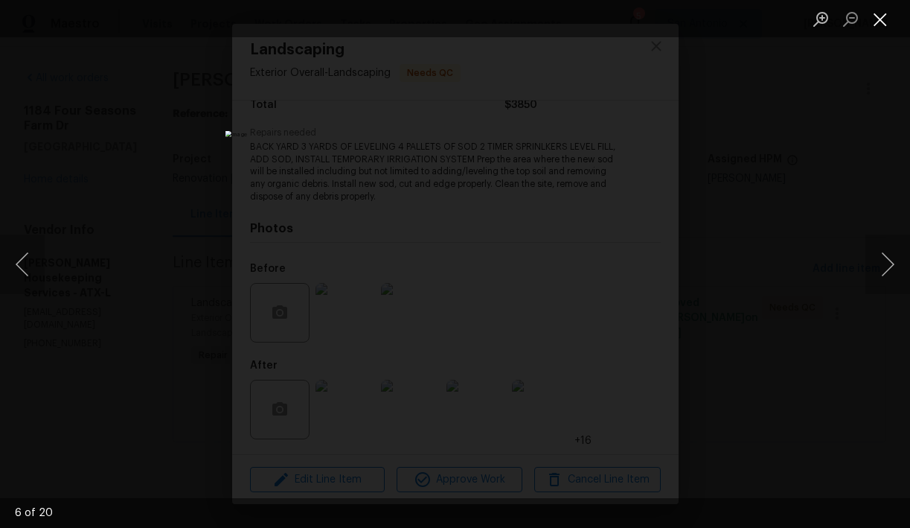
click at [875, 20] on button "Close lightbox" at bounding box center [881, 19] width 30 height 26
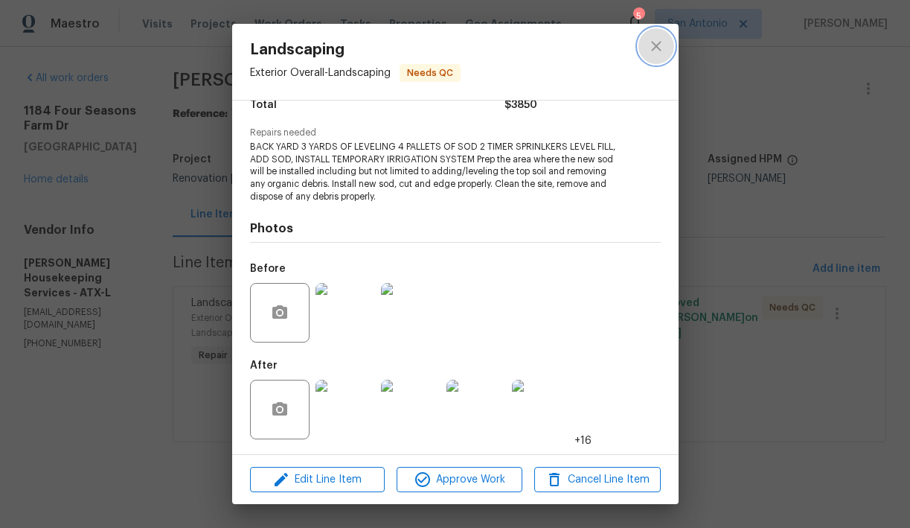
click at [654, 48] on icon "close" at bounding box center [657, 46] width 18 height 18
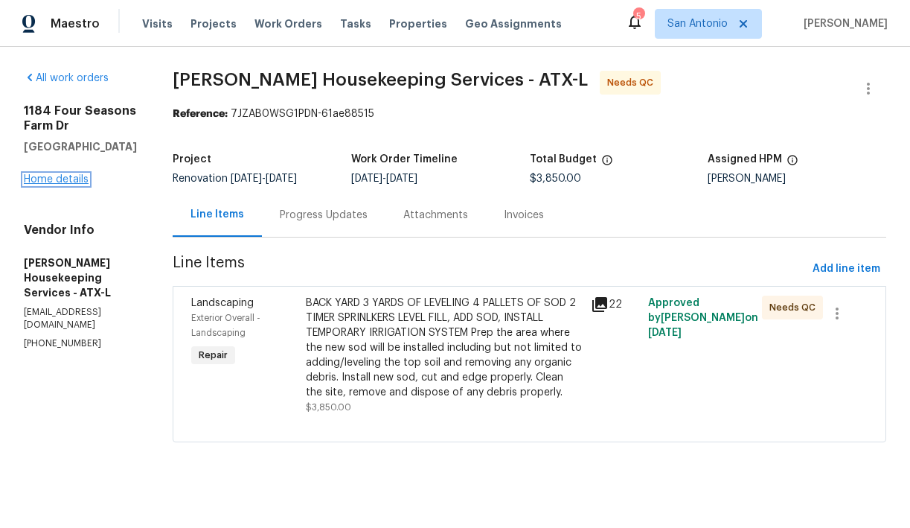
click at [70, 179] on link "Home details" at bounding box center [56, 179] width 65 height 10
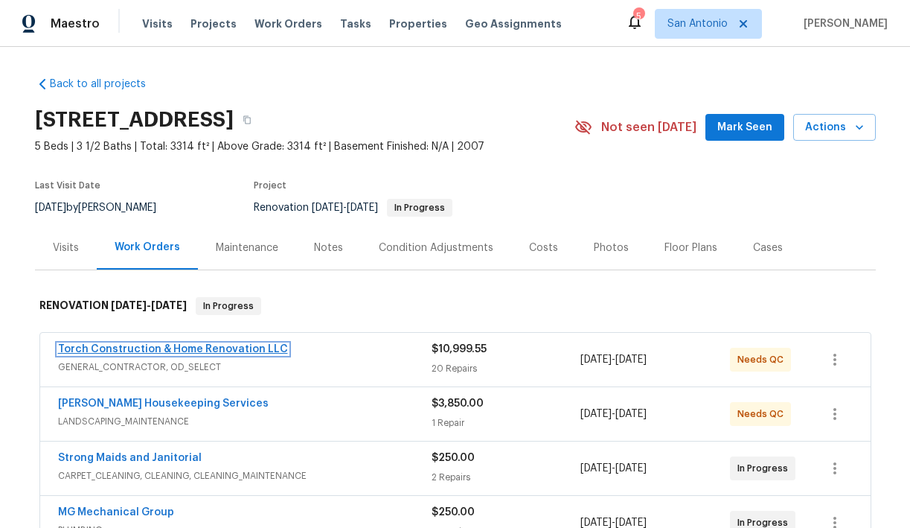
click at [146, 349] on link "Torch Construction & Home Renovation LLC" at bounding box center [173, 349] width 230 height 10
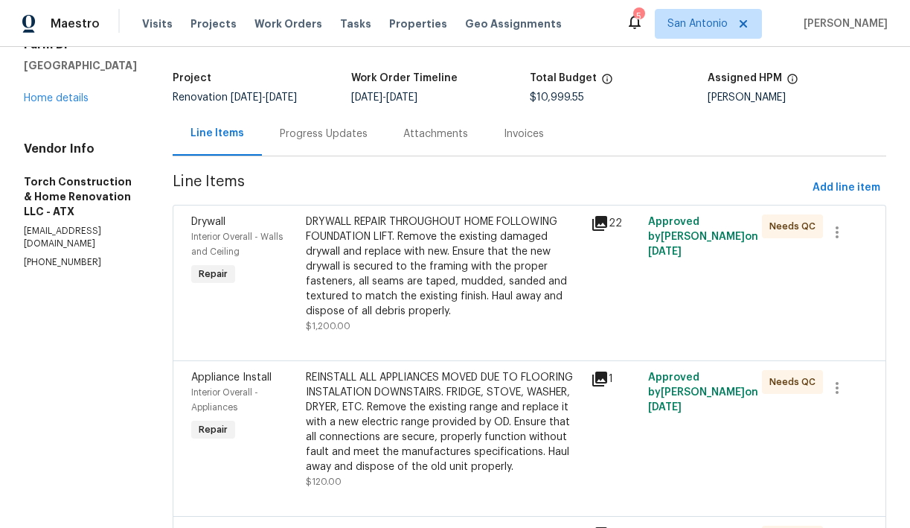
scroll to position [82, 0]
click at [420, 290] on div "DRYWALL REPAIR THROUGHOUT HOME FOLLOWING FOUNDATION LIFT. Remove the existing d…" at bounding box center [444, 266] width 277 height 104
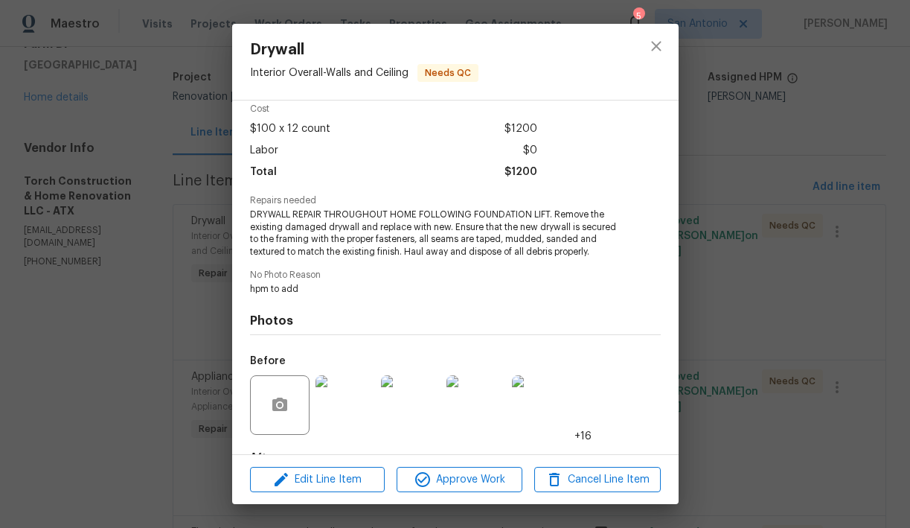
scroll to position [167, 0]
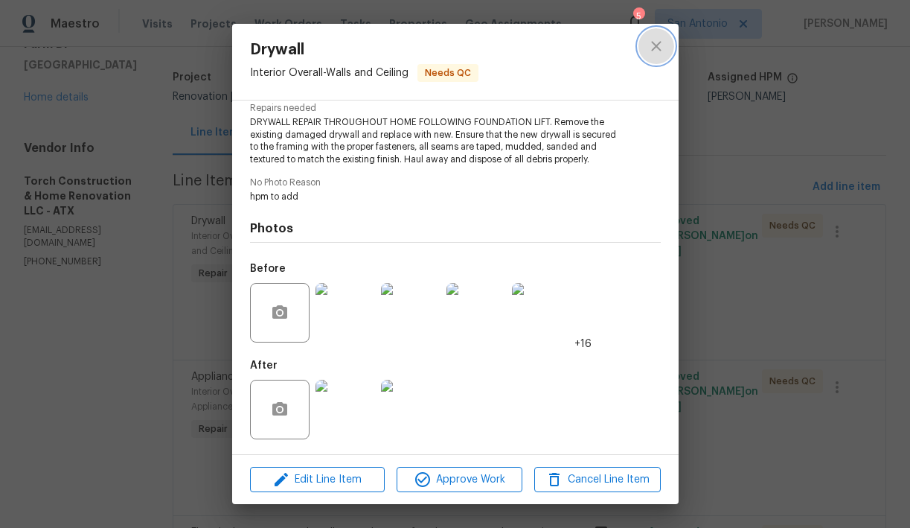
click at [659, 45] on icon "close" at bounding box center [657, 46] width 18 height 18
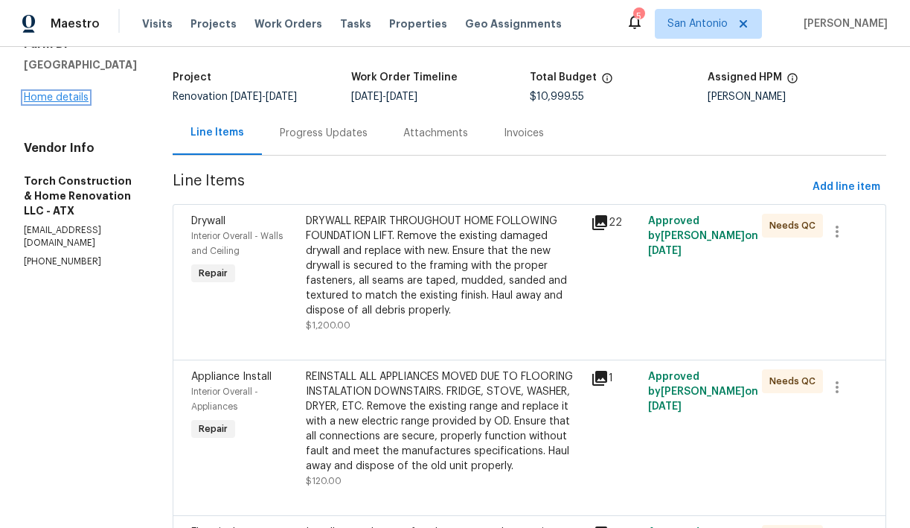
click at [54, 97] on link "Home details" at bounding box center [56, 97] width 65 height 10
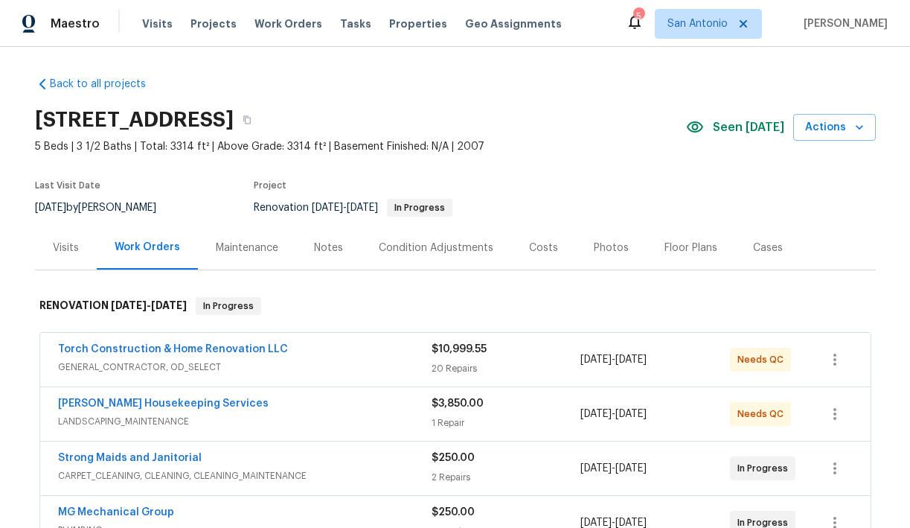
click at [324, 249] on div "Notes" at bounding box center [328, 247] width 29 height 15
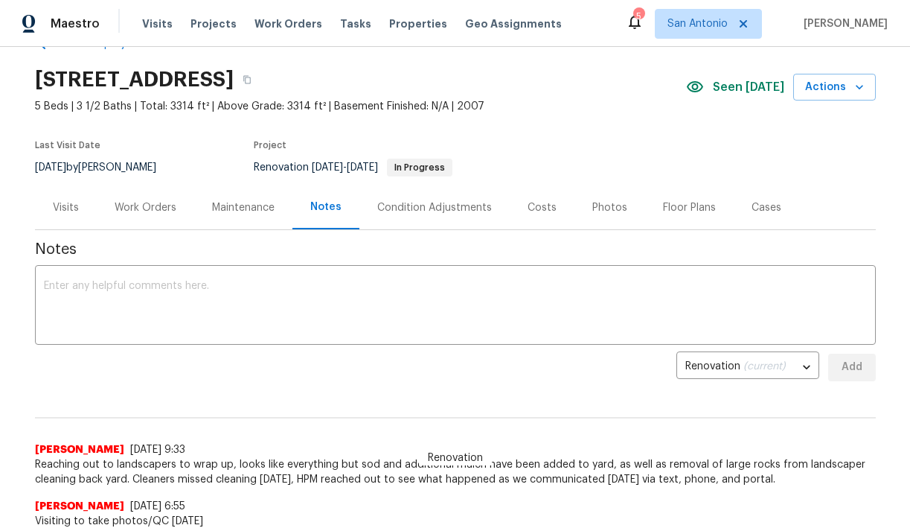
scroll to position [45, 0]
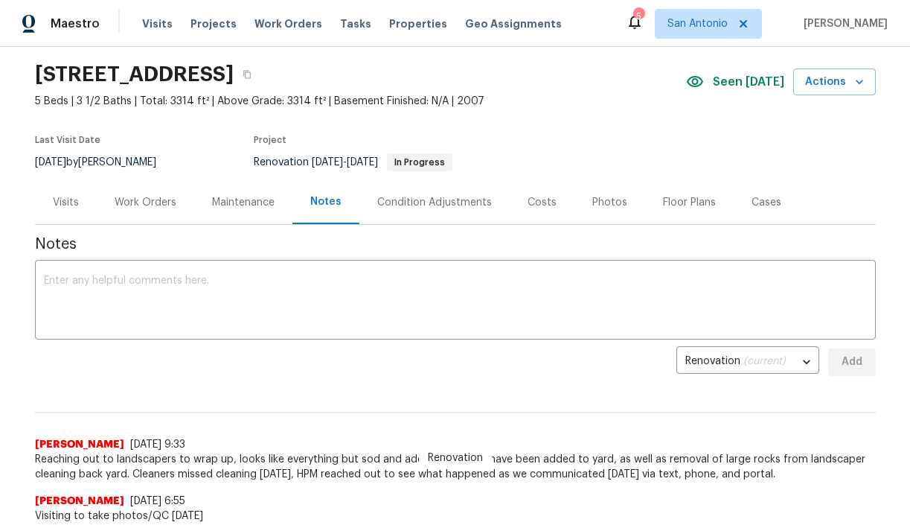
click at [132, 199] on div "Work Orders" at bounding box center [146, 202] width 62 height 15
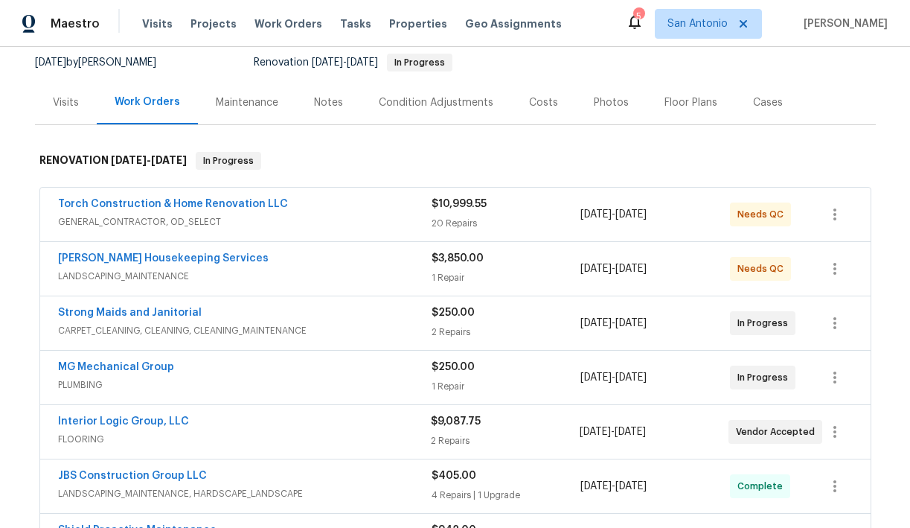
scroll to position [148, 0]
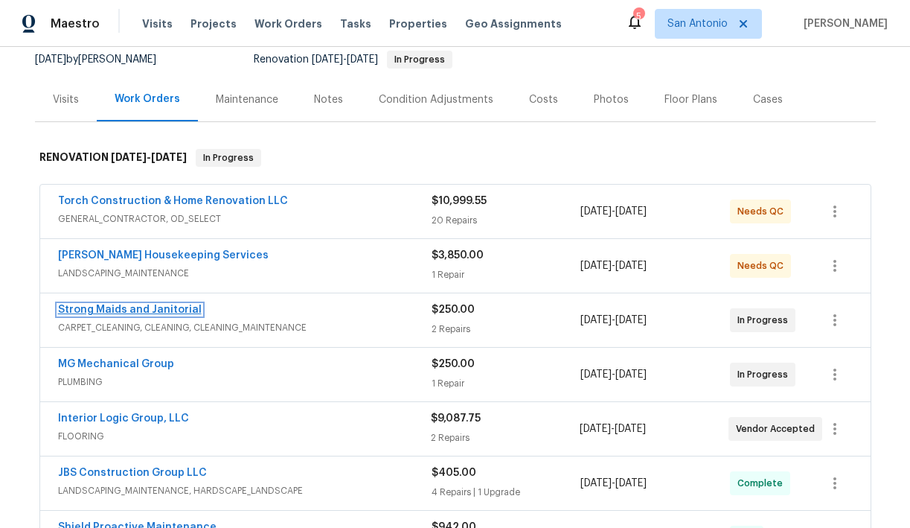
click at [129, 310] on link "Strong Maids and Janitorial" at bounding box center [130, 309] width 144 height 10
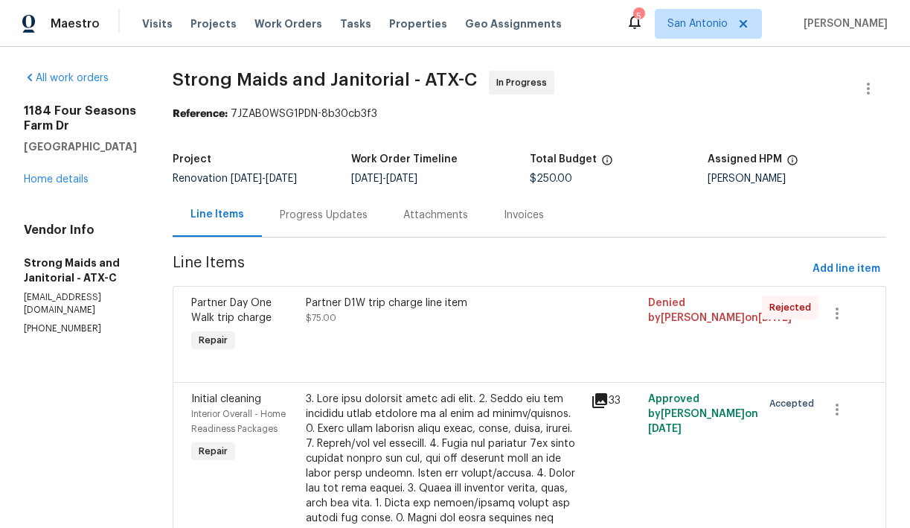
click at [315, 216] on div "Progress Updates" at bounding box center [324, 215] width 88 height 15
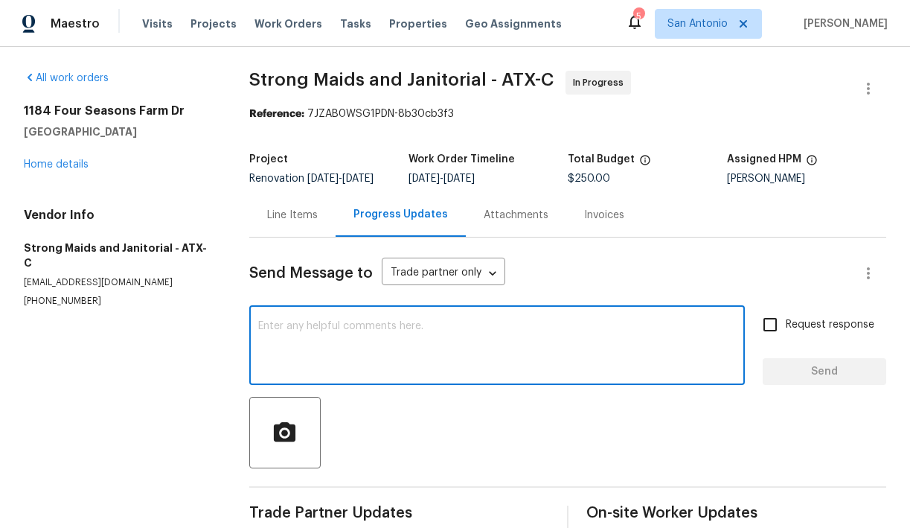
click at [323, 335] on textarea at bounding box center [497, 347] width 478 height 52
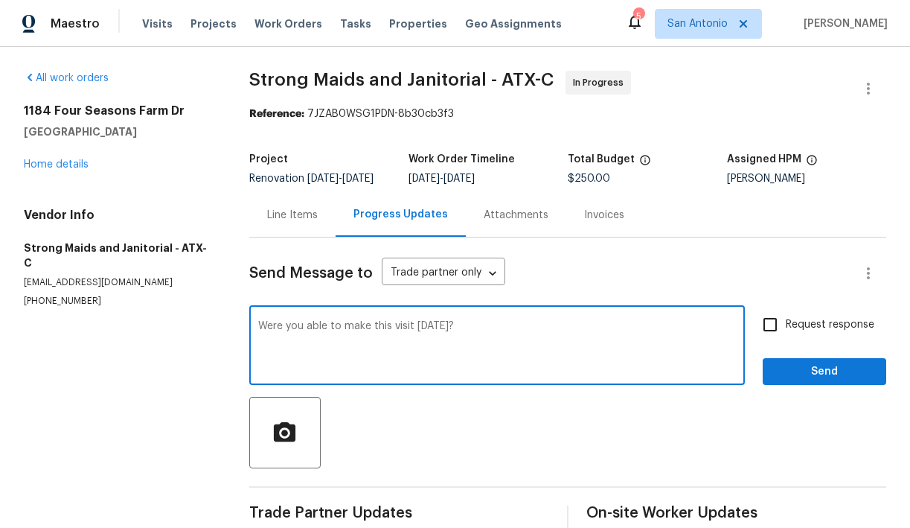
type textarea "Were you able to make this visit yesterday?"
click at [811, 386] on button "Send" at bounding box center [825, 372] width 124 height 28
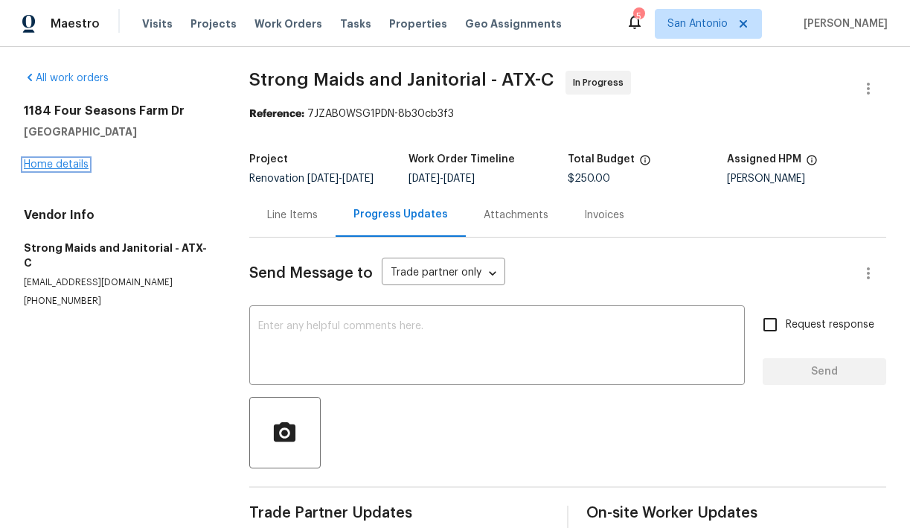
click at [58, 164] on link "Home details" at bounding box center [56, 164] width 65 height 10
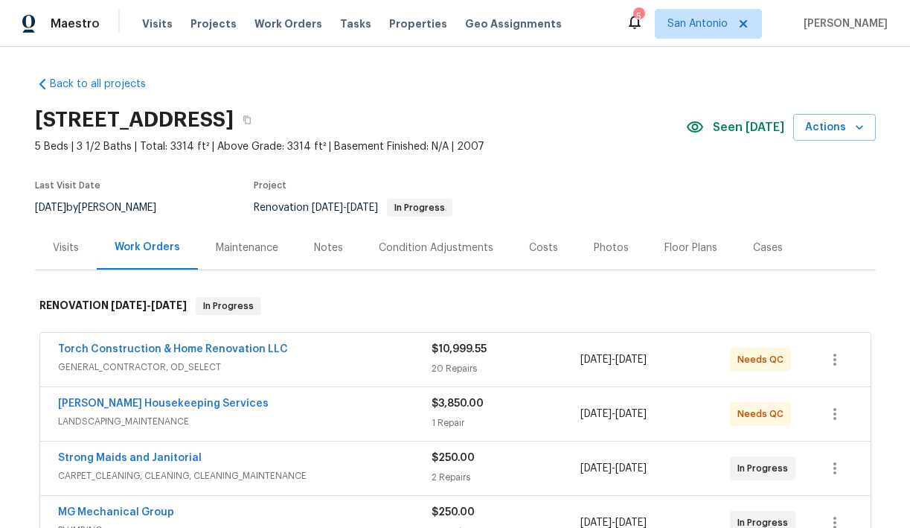
click at [324, 249] on div "Notes" at bounding box center [328, 247] width 29 height 15
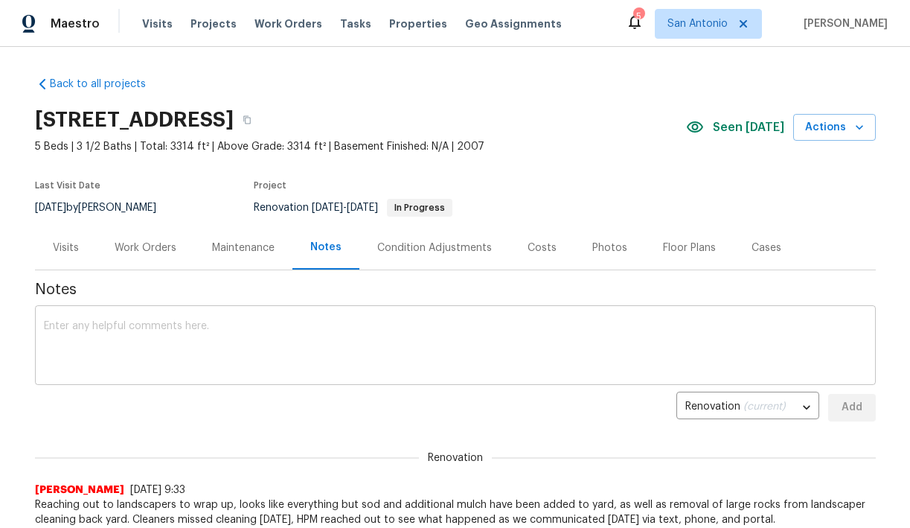
click at [276, 332] on textarea at bounding box center [455, 347] width 823 height 52
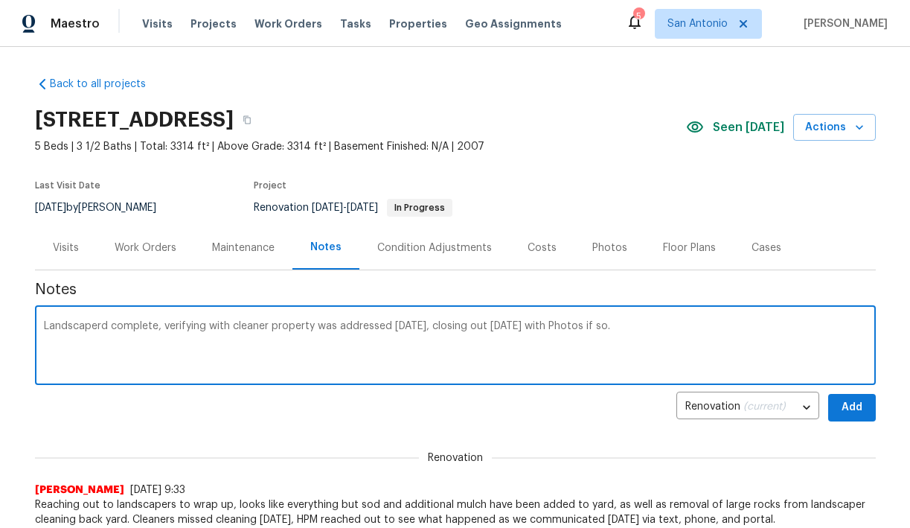
type textarea "Landscaperd complete, verifying with cleaner property was addressed yesterday, …"
click at [852, 399] on span "Add" at bounding box center [852, 407] width 24 height 19
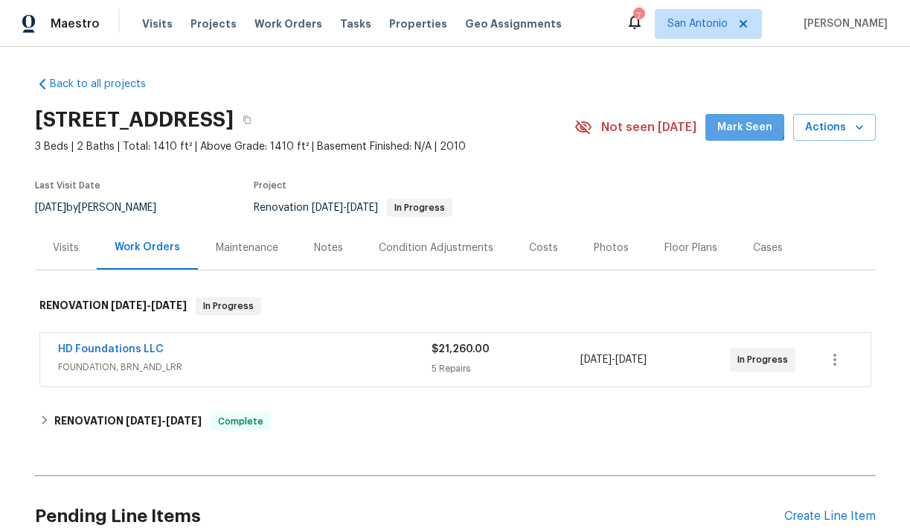
click at [745, 124] on span "Mark Seen" at bounding box center [744, 127] width 55 height 19
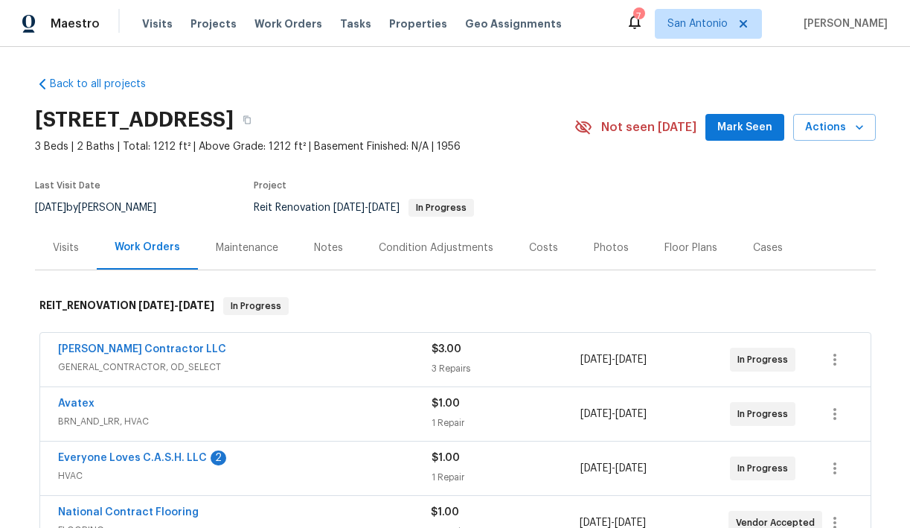
click at [744, 124] on span "Mark Seen" at bounding box center [744, 127] width 55 height 19
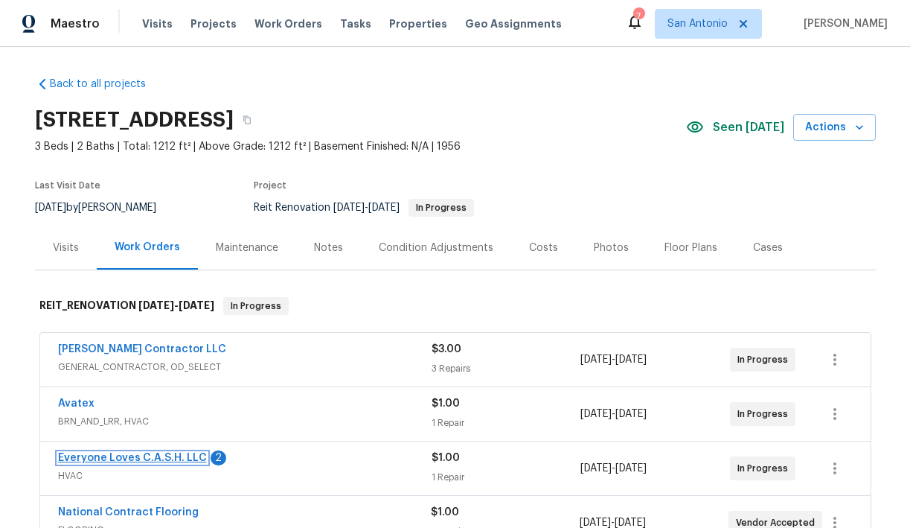
click at [119, 459] on link "Everyone Loves C.A.S.H. LLC" at bounding box center [132, 458] width 149 height 10
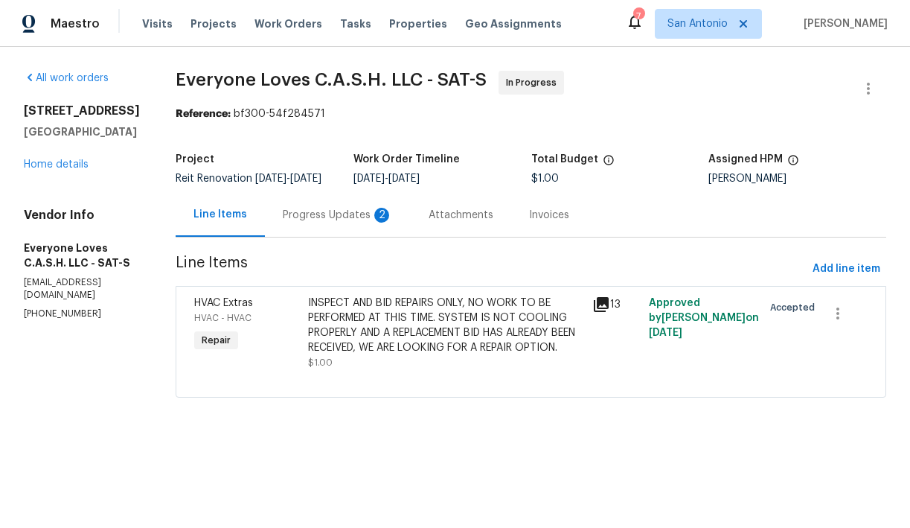
click at [345, 223] on div "Progress Updates 2" at bounding box center [338, 215] width 110 height 15
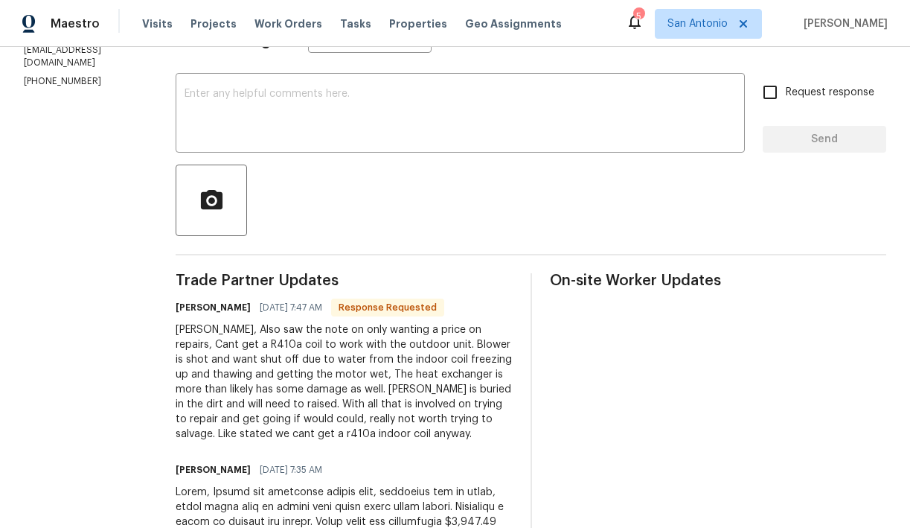
scroll to position [231, 0]
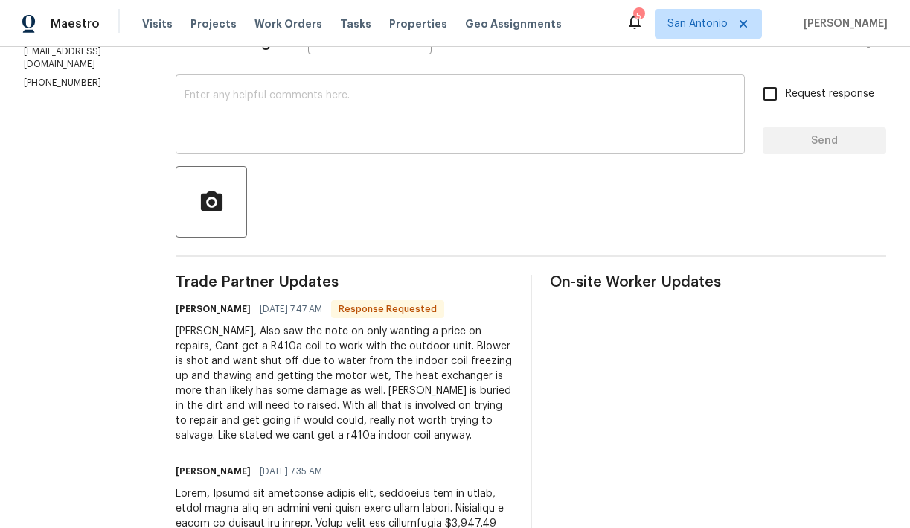
click at [362, 121] on textarea at bounding box center [460, 116] width 551 height 52
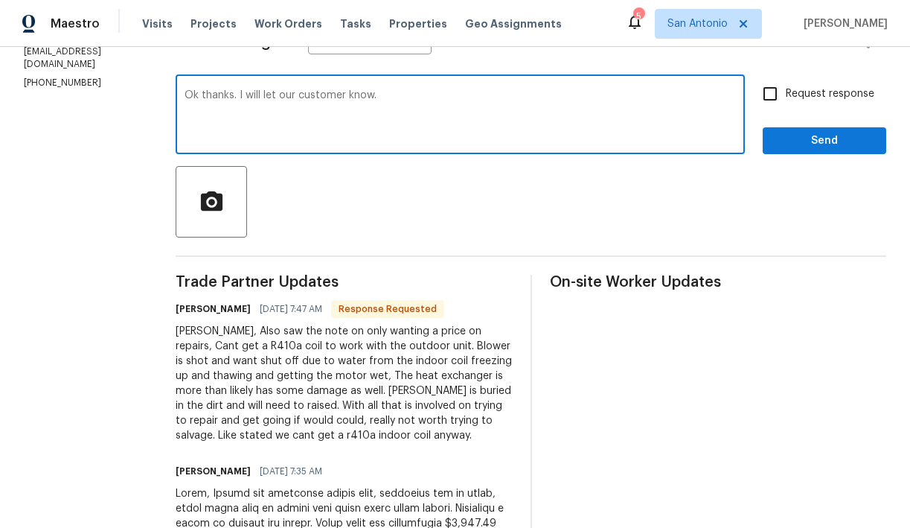
type textarea "Ok thanks. I will let our customer know."
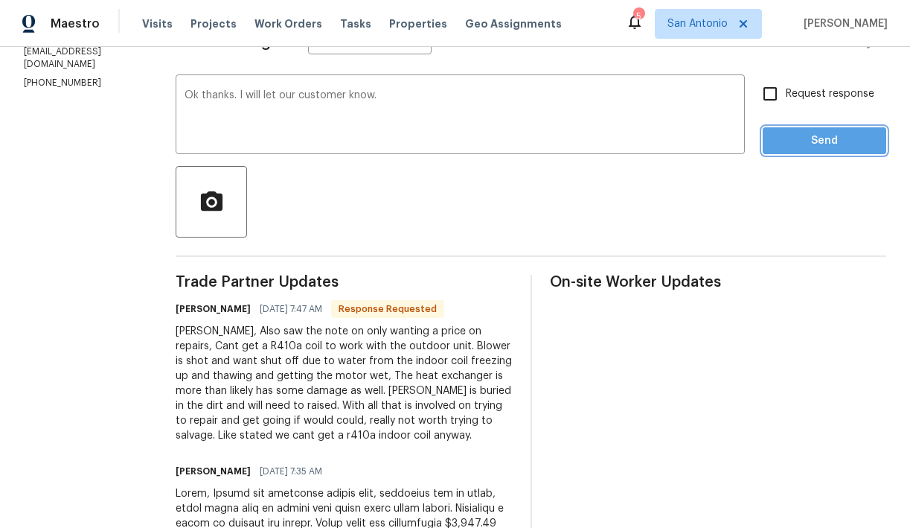
click at [806, 145] on span "Send" at bounding box center [825, 141] width 100 height 19
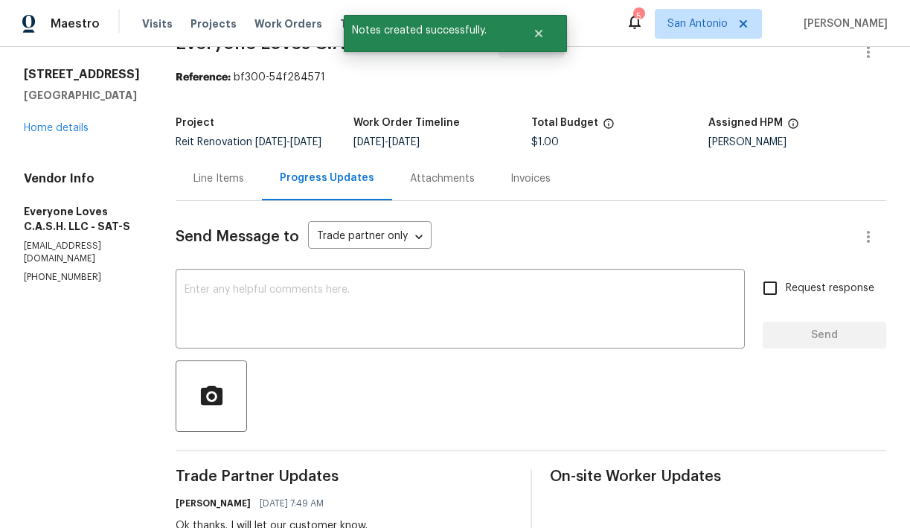
scroll to position [22, 0]
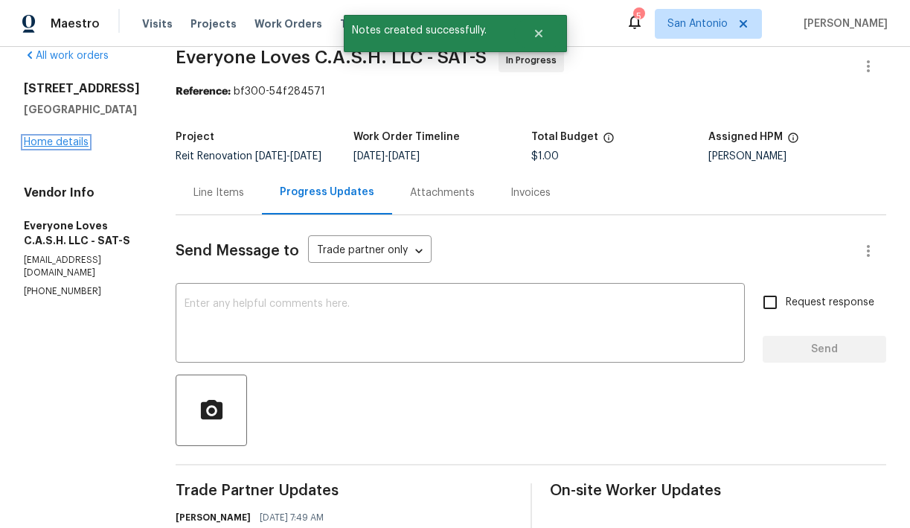
click at [54, 143] on link "Home details" at bounding box center [56, 142] width 65 height 10
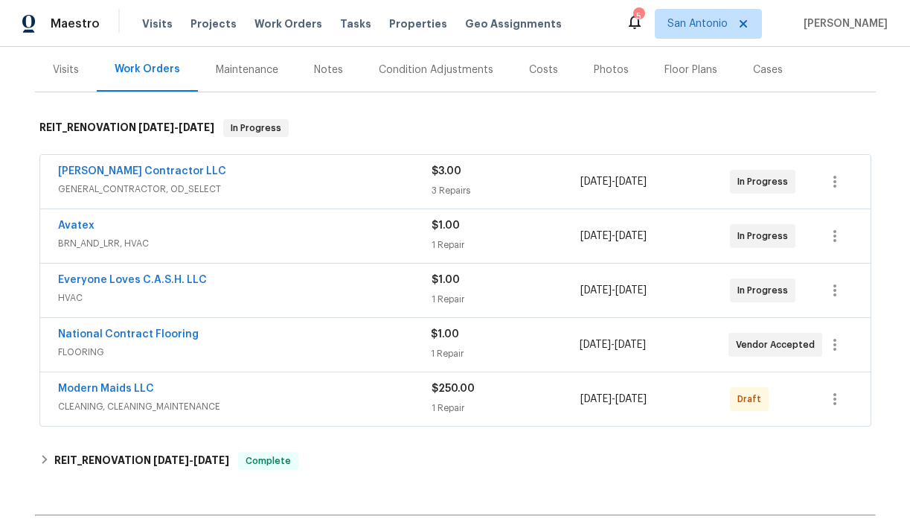
scroll to position [218, 0]
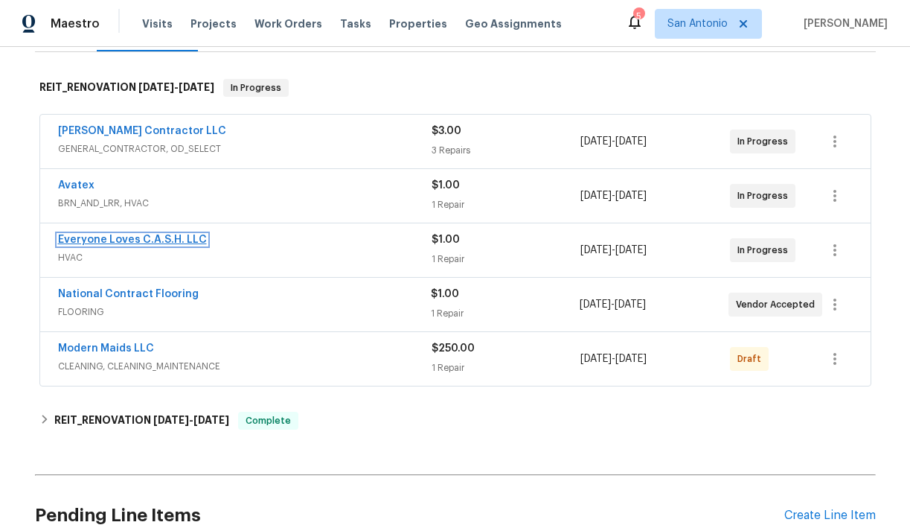
click at [133, 240] on link "Everyone Loves C.A.S.H. LLC" at bounding box center [132, 239] width 149 height 10
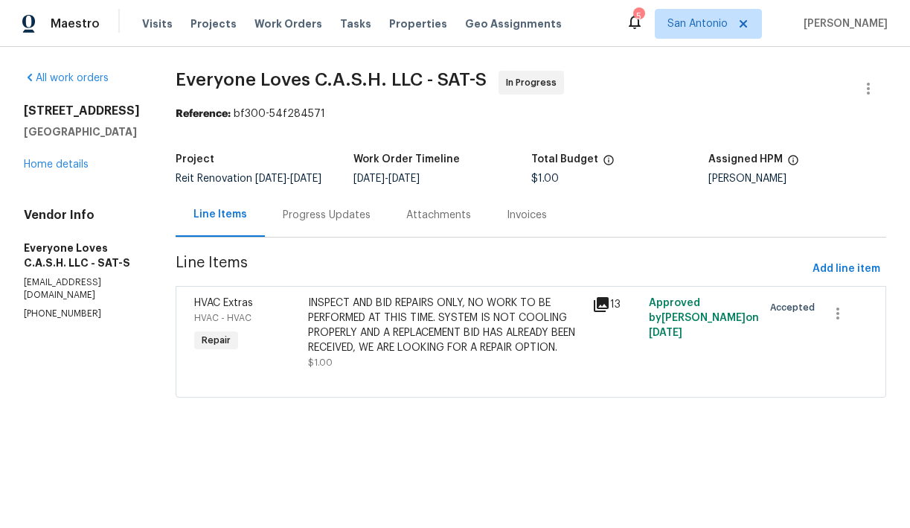
click at [350, 223] on div "Progress Updates" at bounding box center [327, 215] width 88 height 15
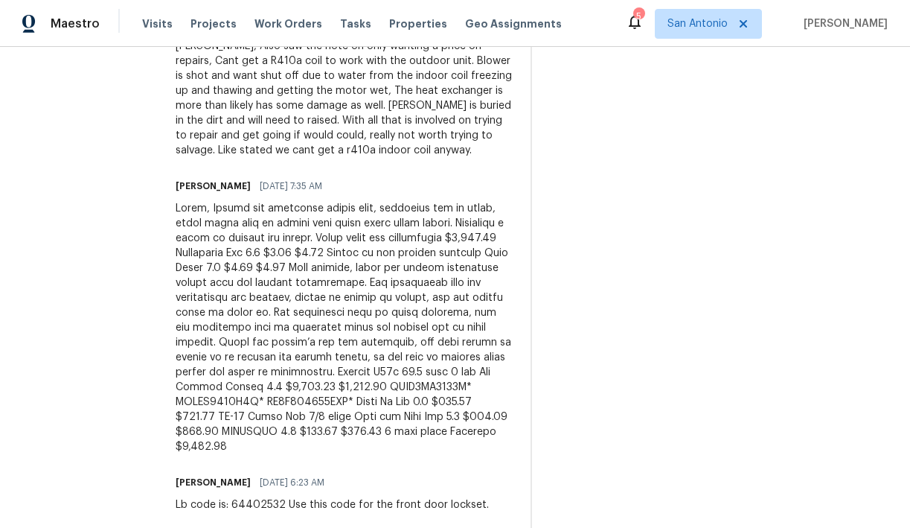
scroll to position [578, 0]
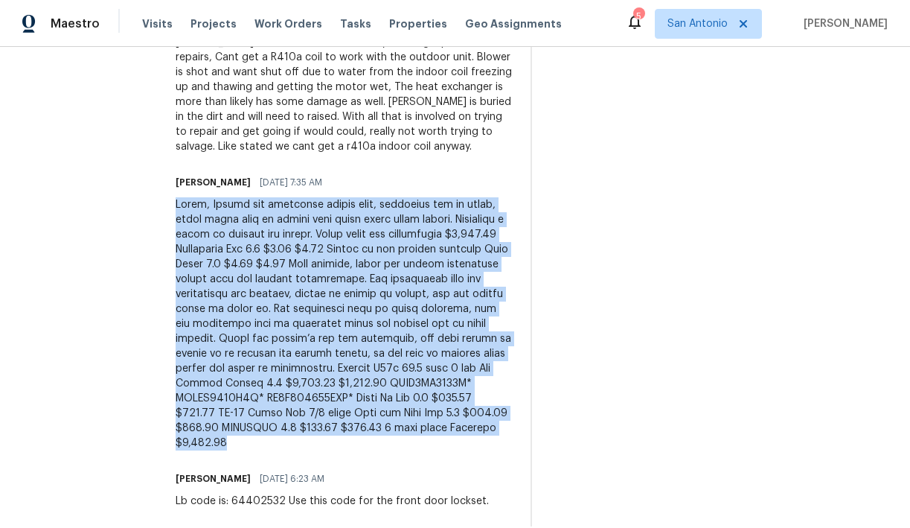
drag, startPoint x: 202, startPoint y: 216, endPoint x: 452, endPoint y: 452, distance: 343.3
click at [452, 450] on div at bounding box center [344, 323] width 337 height 253
copy div "Lorem, Ipsumd sit ametconse adipis elit, seddoeius tem in utlab, etdol magna al…"
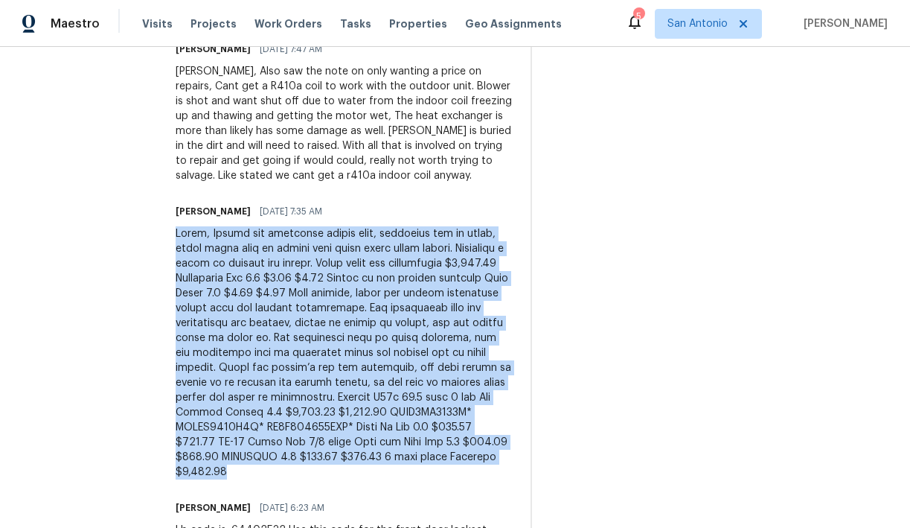
scroll to position [532, 0]
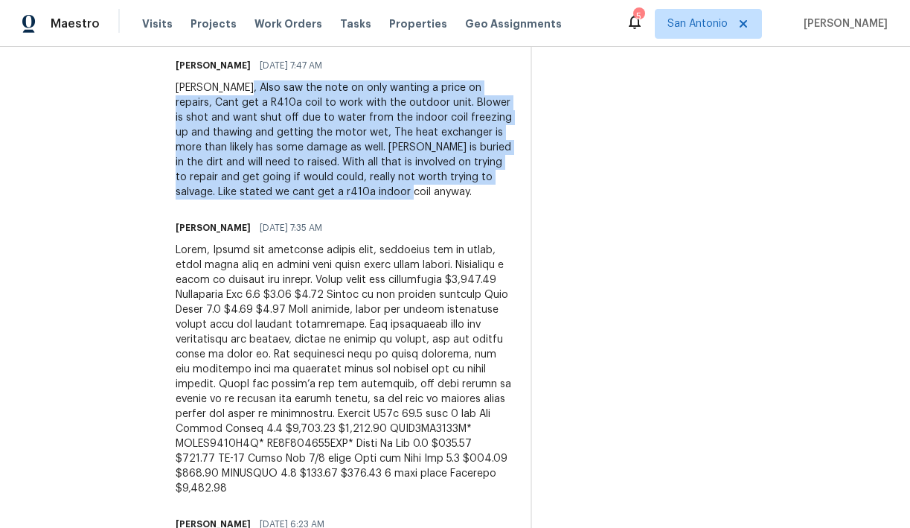
drag, startPoint x: 256, startPoint y: 97, endPoint x: 493, endPoint y: 211, distance: 263.6
click at [493, 211] on div "Trade Partner Updates [PERSON_NAME] [DATE] 7:49 AM Ok thanks. I will let our cu…" at bounding box center [344, 272] width 337 height 598
copy div "saw the note on only wanting a price on repairs, Cant get a R410a coil to work …"
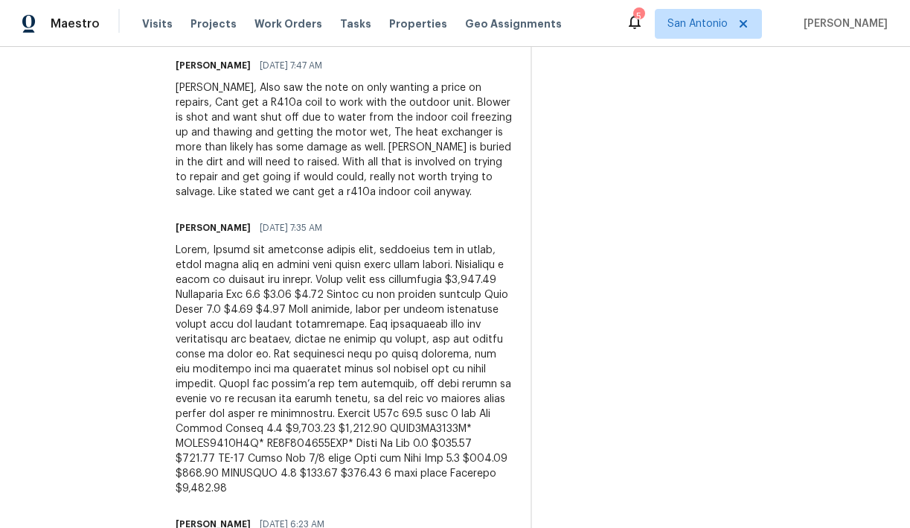
click at [217, 260] on div at bounding box center [344, 369] width 337 height 253
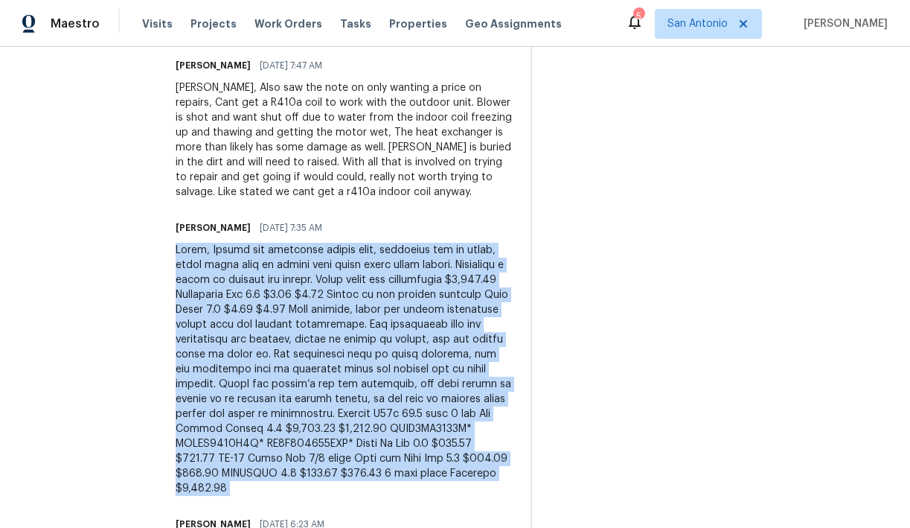
click at [217, 260] on div at bounding box center [344, 369] width 337 height 253
copy div "Lorem, Ipsumd sit ametconse adipis elit, seddoeius tem in utlab, etdol magna al…"
click at [336, 305] on div at bounding box center [344, 369] width 337 height 253
drag, startPoint x: 202, startPoint y: 258, endPoint x: 491, endPoint y: 499, distance: 376.8
click at [491, 496] on div at bounding box center [344, 369] width 337 height 253
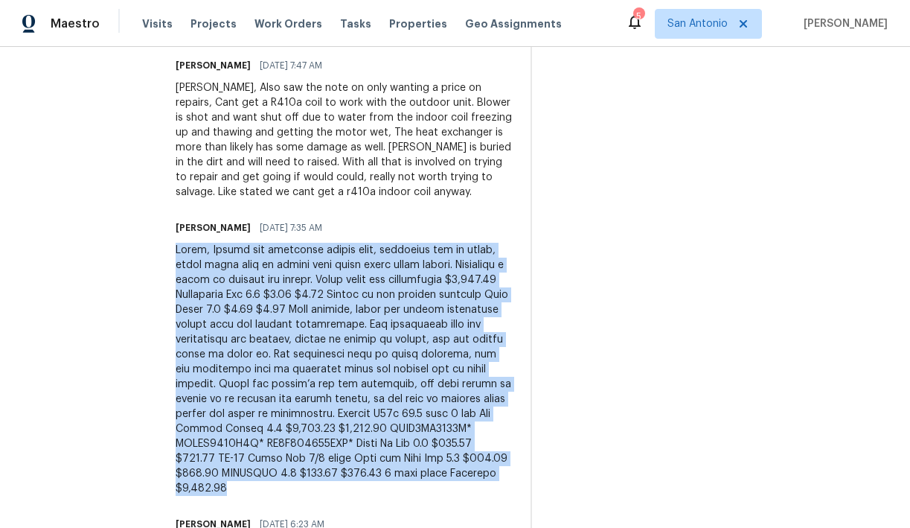
copy div "Lorem, Ipsumd sit ametconse adipis elit, seddoeius tem in utlab, etdol magna al…"
